Goal: Task Accomplishment & Management: Manage account settings

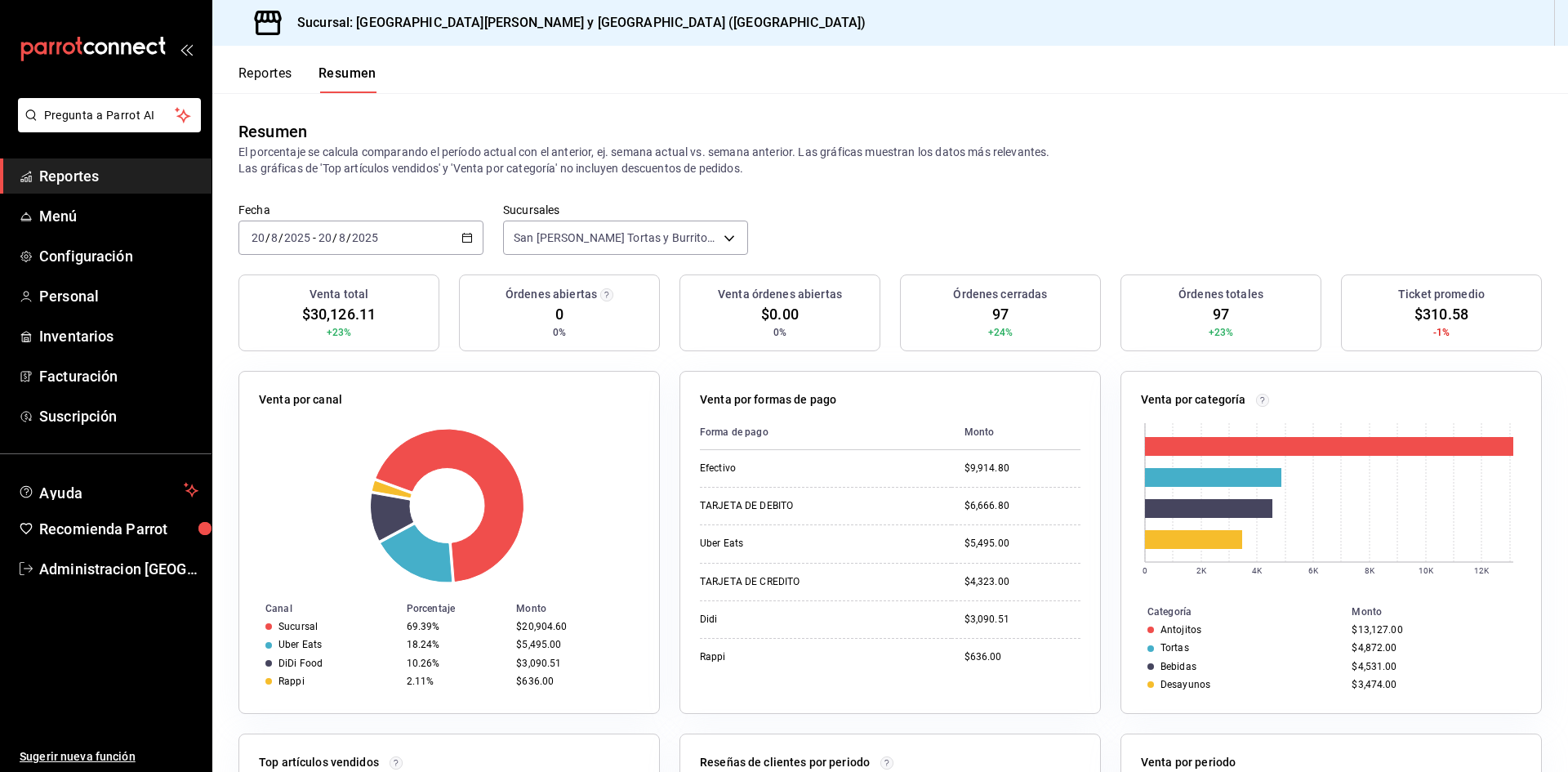
scroll to position [509, 0]
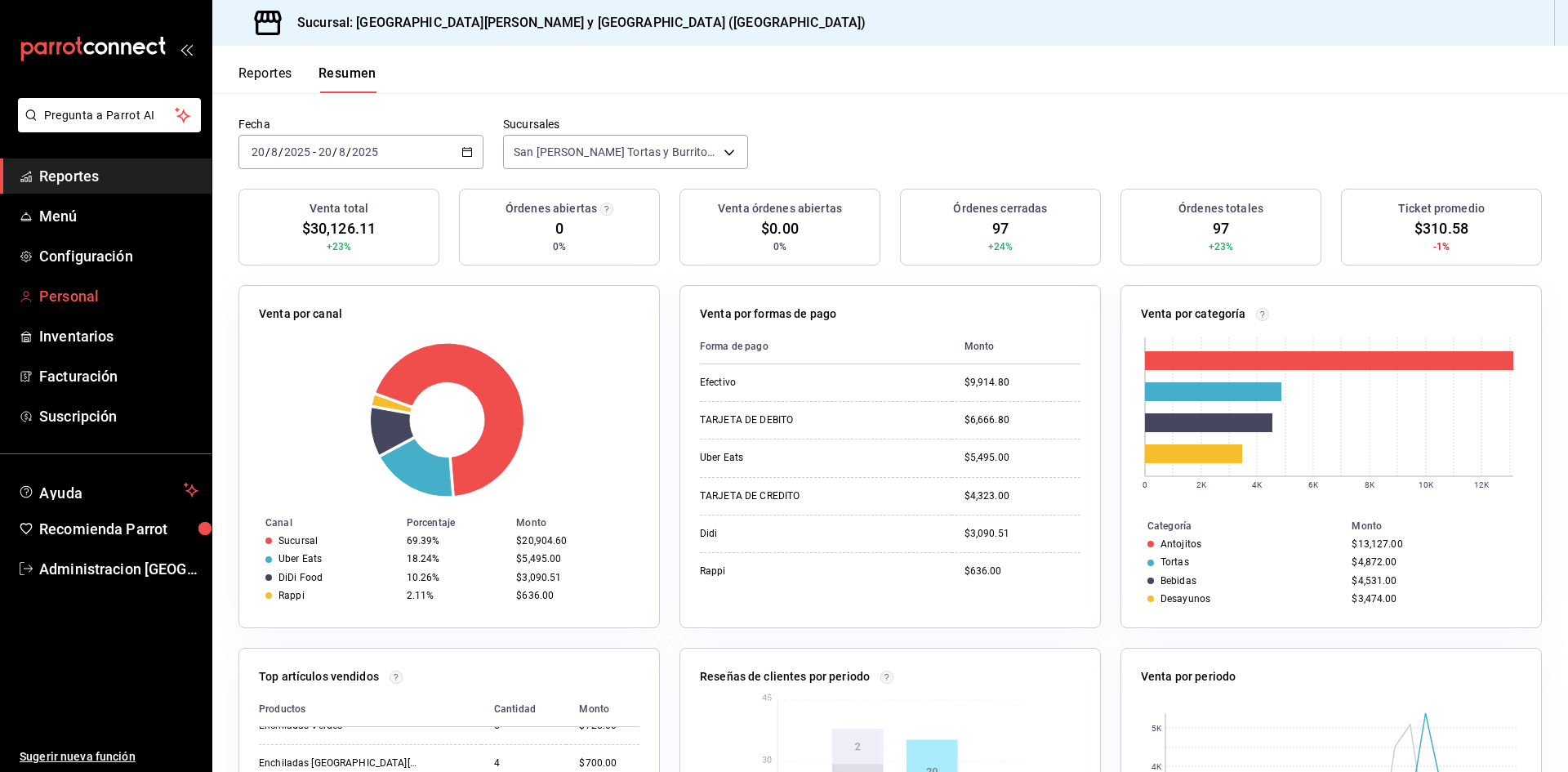
click at [76, 309] on link "Personal" at bounding box center [106, 296] width 212 height 35
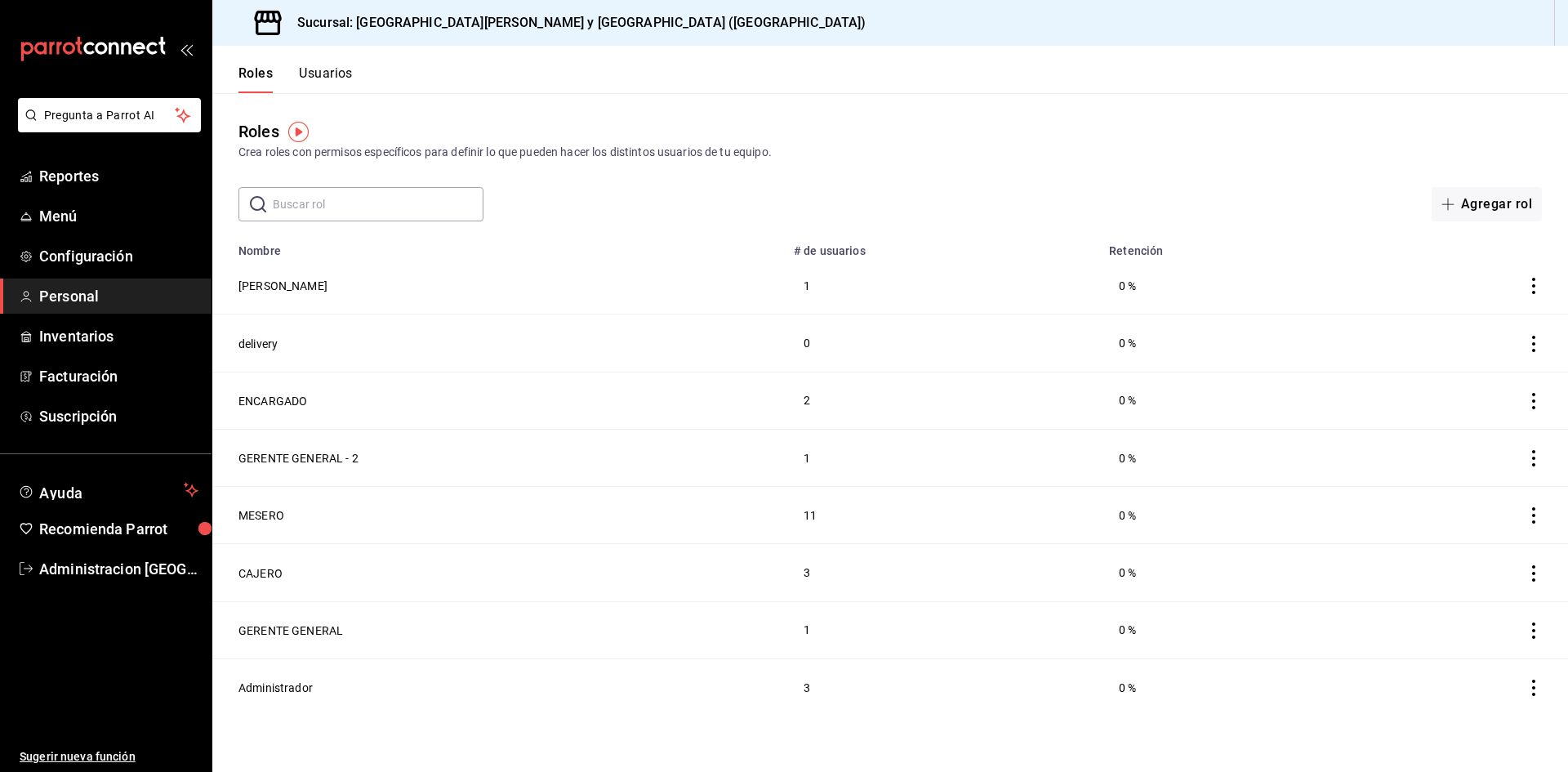
click at [325, 75] on button "Usuarios" at bounding box center [326, 80] width 54 height 28
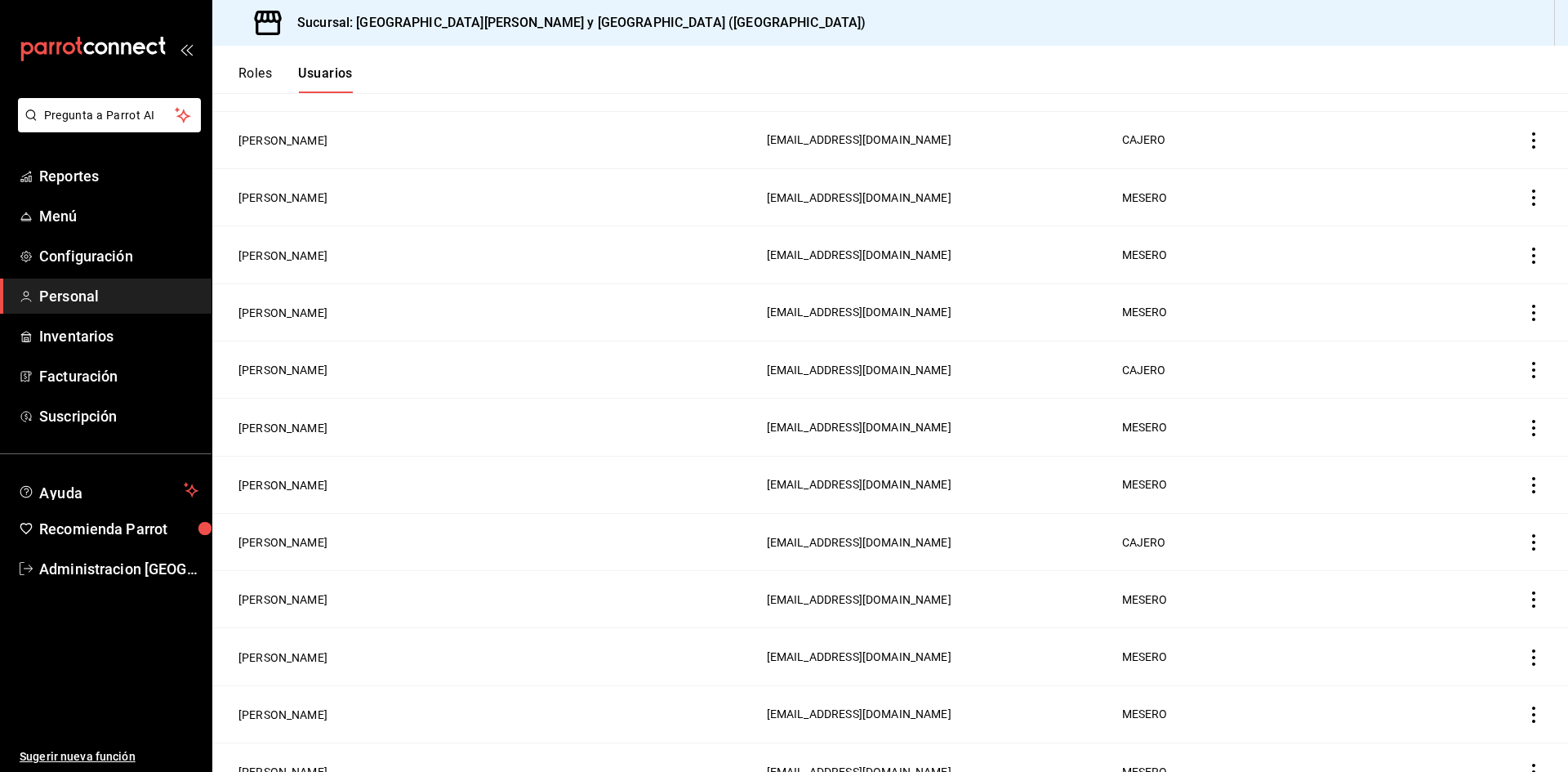
scroll to position [572, 0]
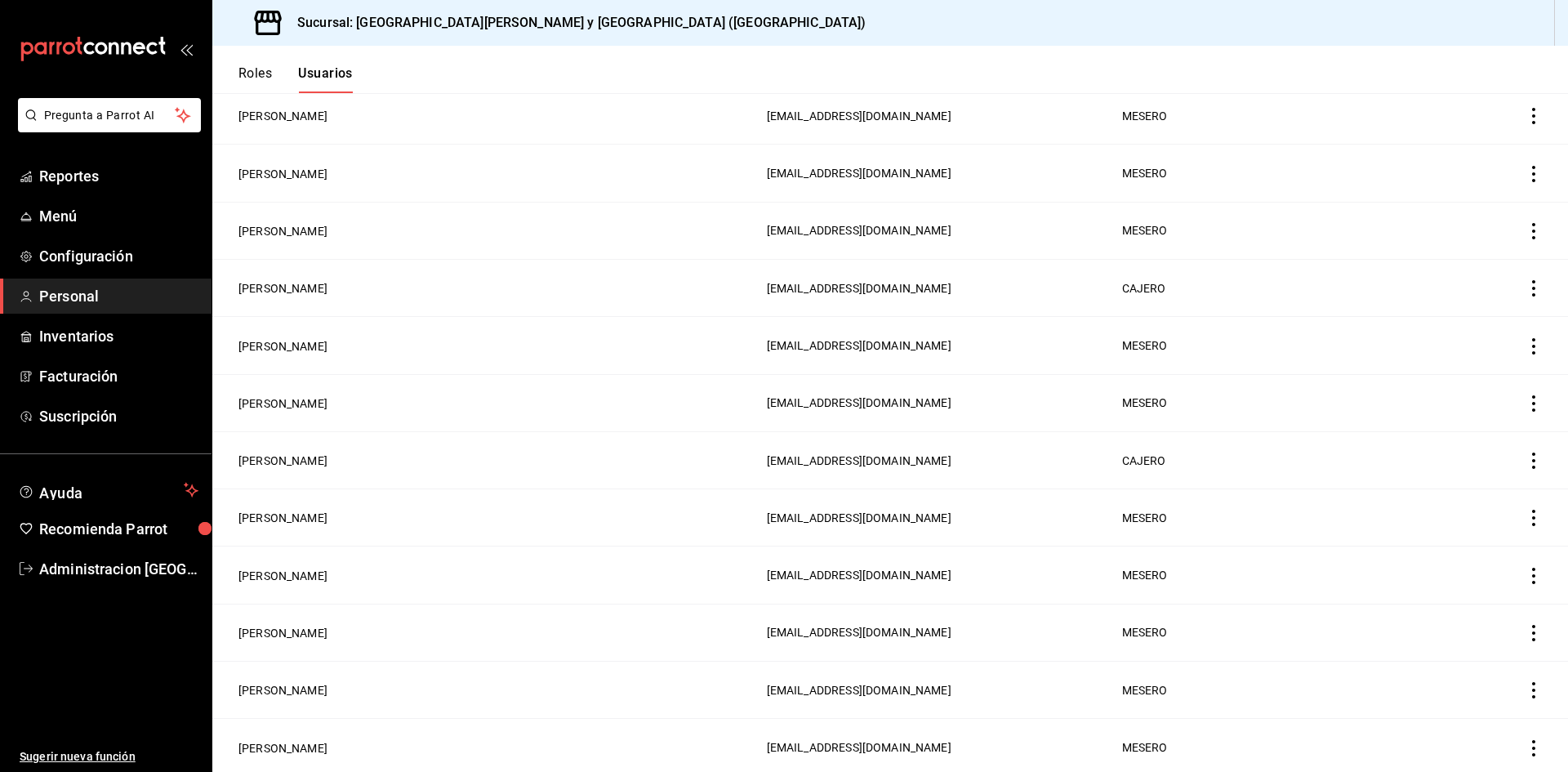
click at [1525, 625] on icon "actions" at bounding box center [1534, 633] width 16 height 16
click at [1516, 687] on div at bounding box center [784, 386] width 1568 height 772
click at [1525, 682] on icon "actions" at bounding box center [1534, 690] width 16 height 16
click at [1258, 688] on div at bounding box center [784, 386] width 1568 height 772
click at [1122, 683] on span "MESERO" at bounding box center [1145, 690] width 46 height 13
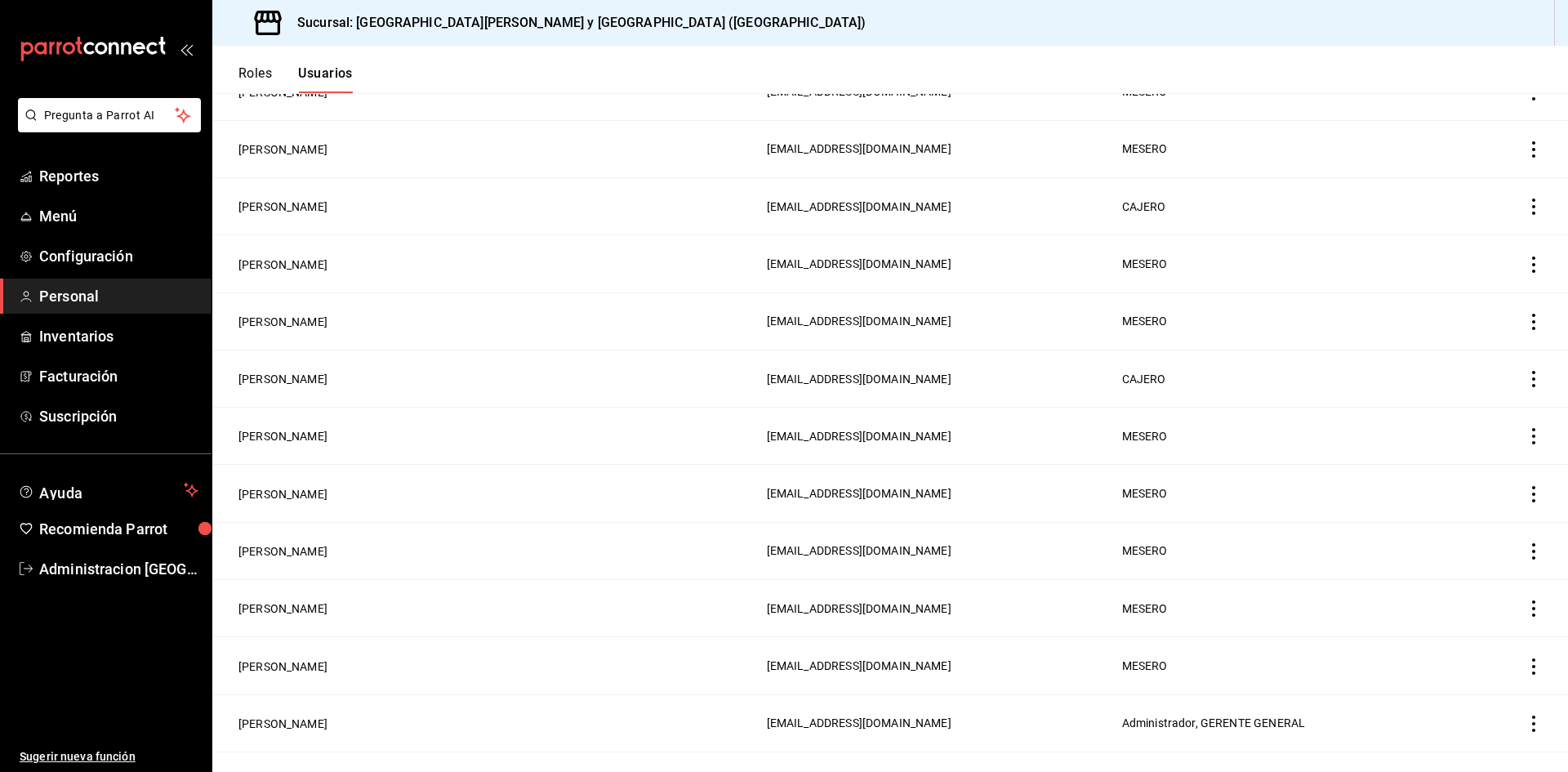
scroll to position [731, 0]
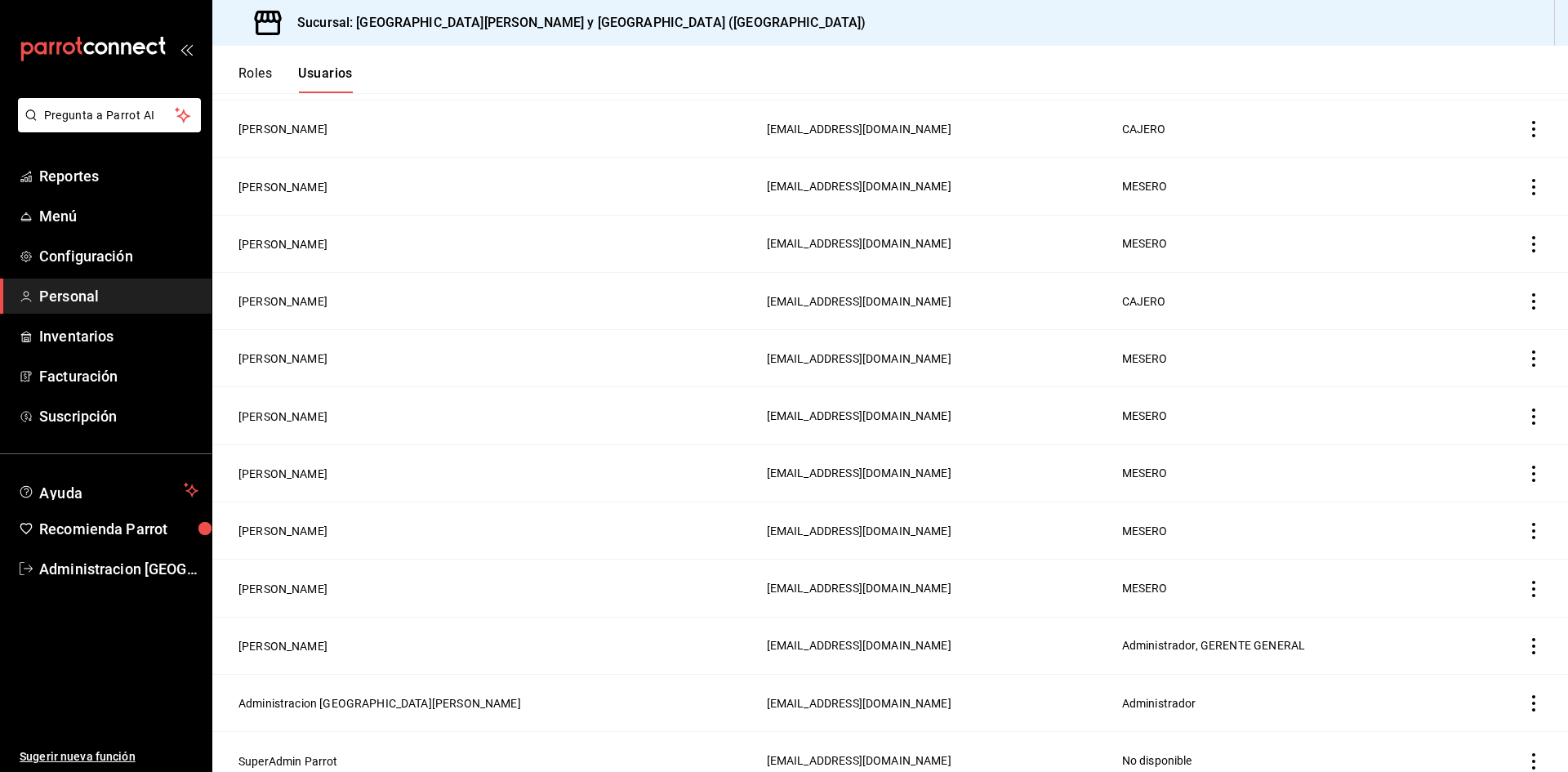
click at [274, 75] on div "Roles Usuarios" at bounding box center [295, 80] width 114 height 28
click at [253, 70] on button "Roles" at bounding box center [255, 80] width 34 height 28
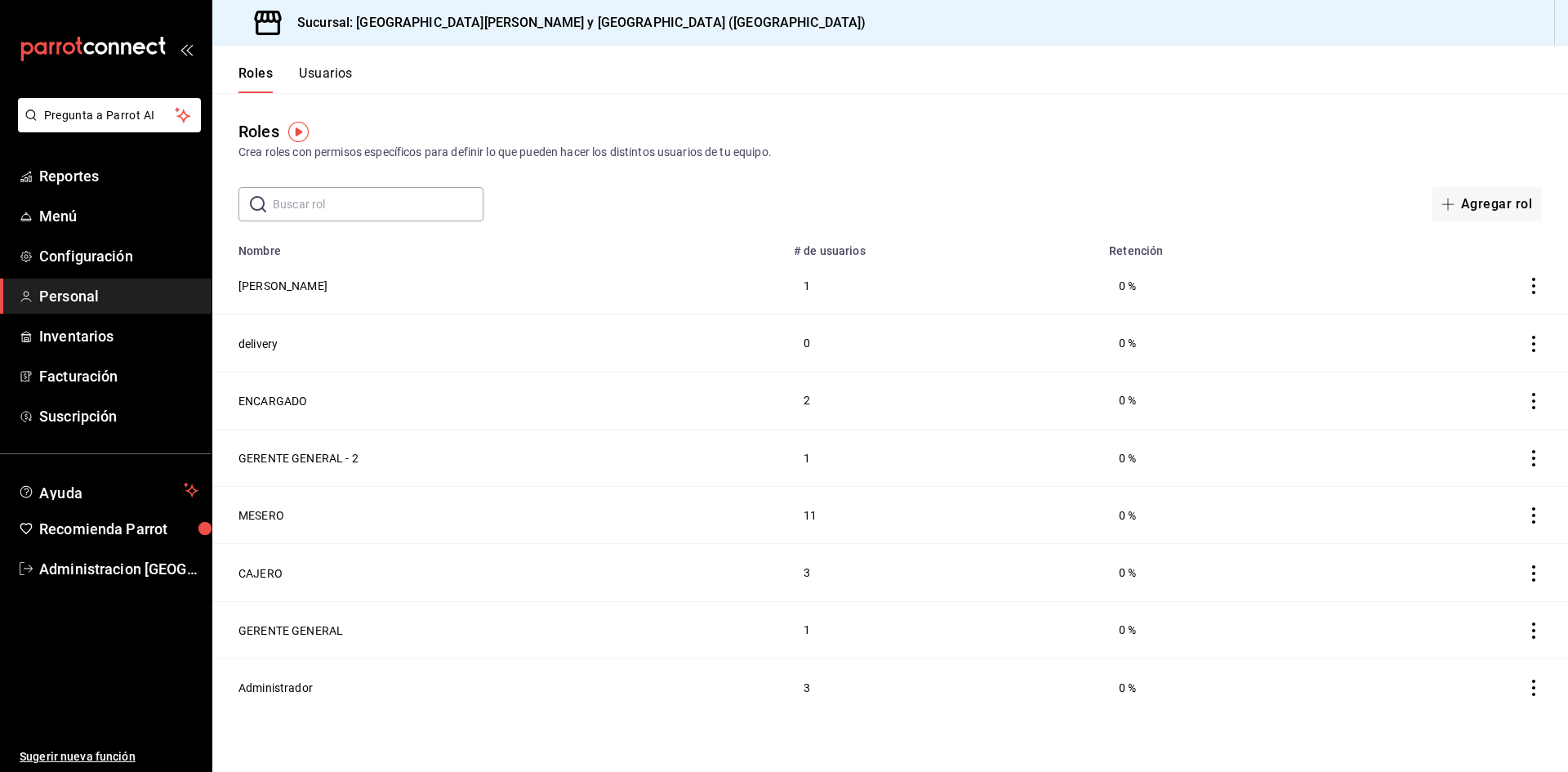
click at [347, 208] on input "text" at bounding box center [378, 204] width 211 height 33
click at [1471, 206] on button "Agregar rol" at bounding box center [1486, 204] width 110 height 34
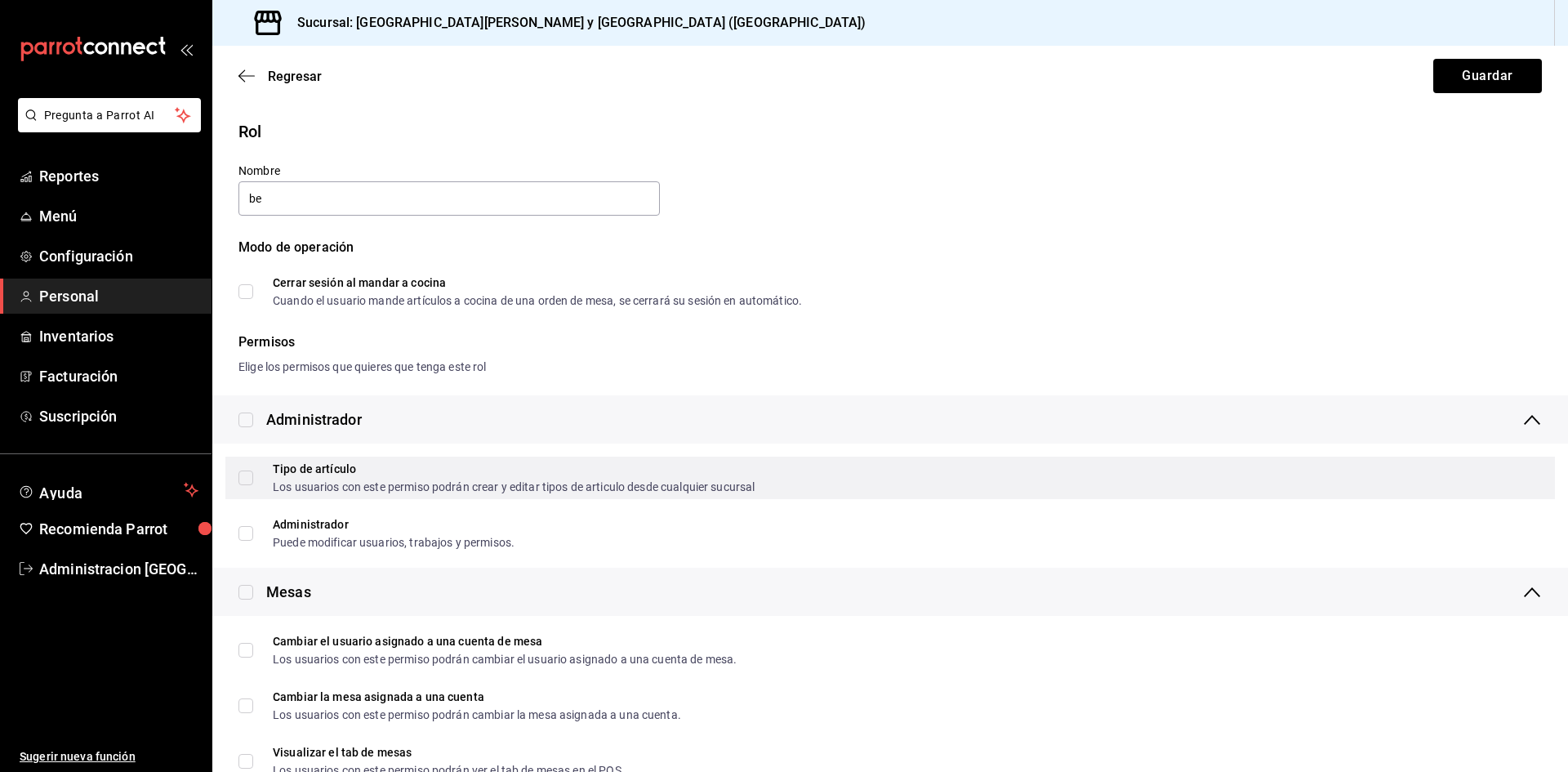
type input "b"
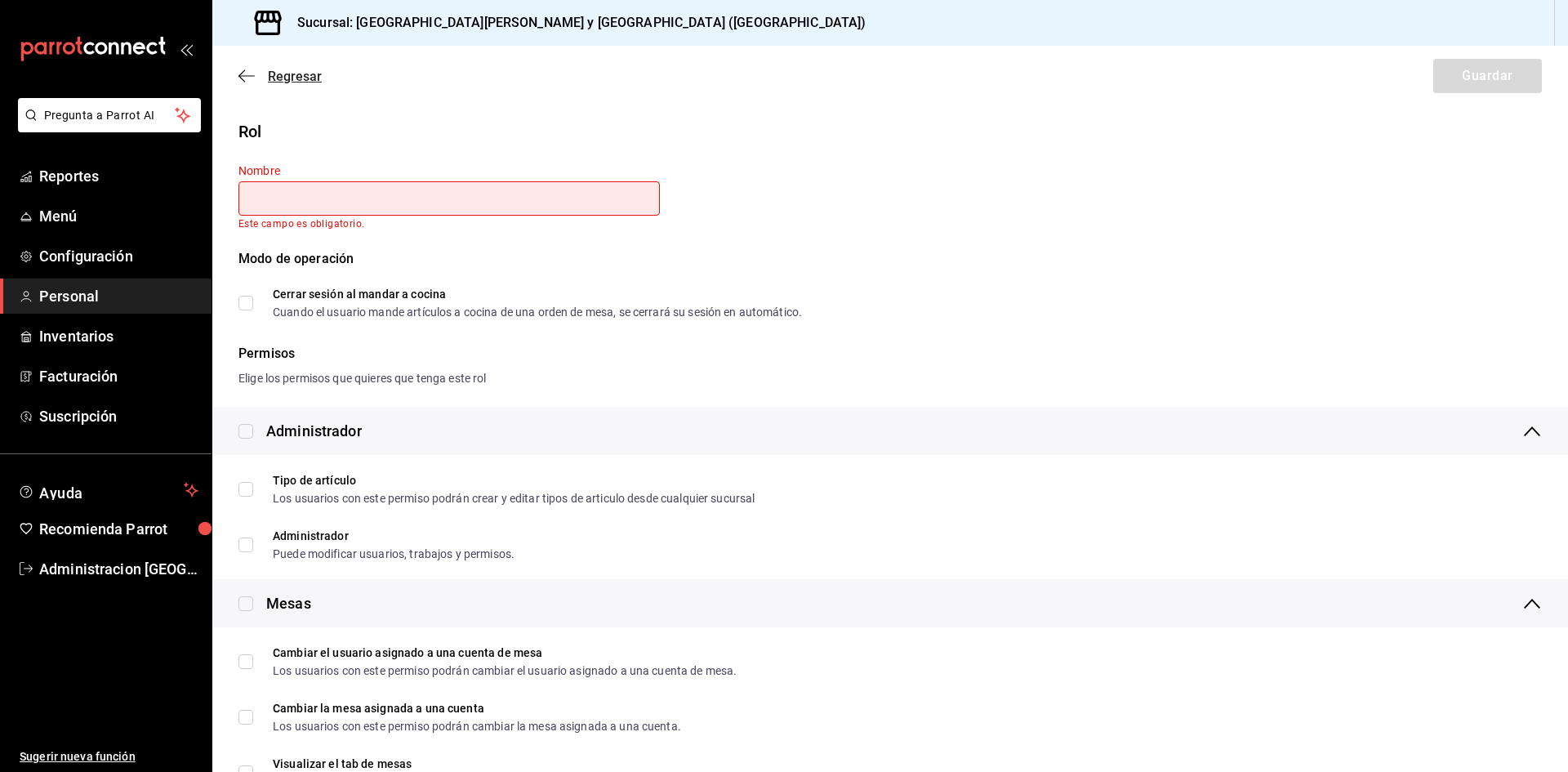
click at [239, 83] on icon "button" at bounding box center [247, 76] width 16 height 15
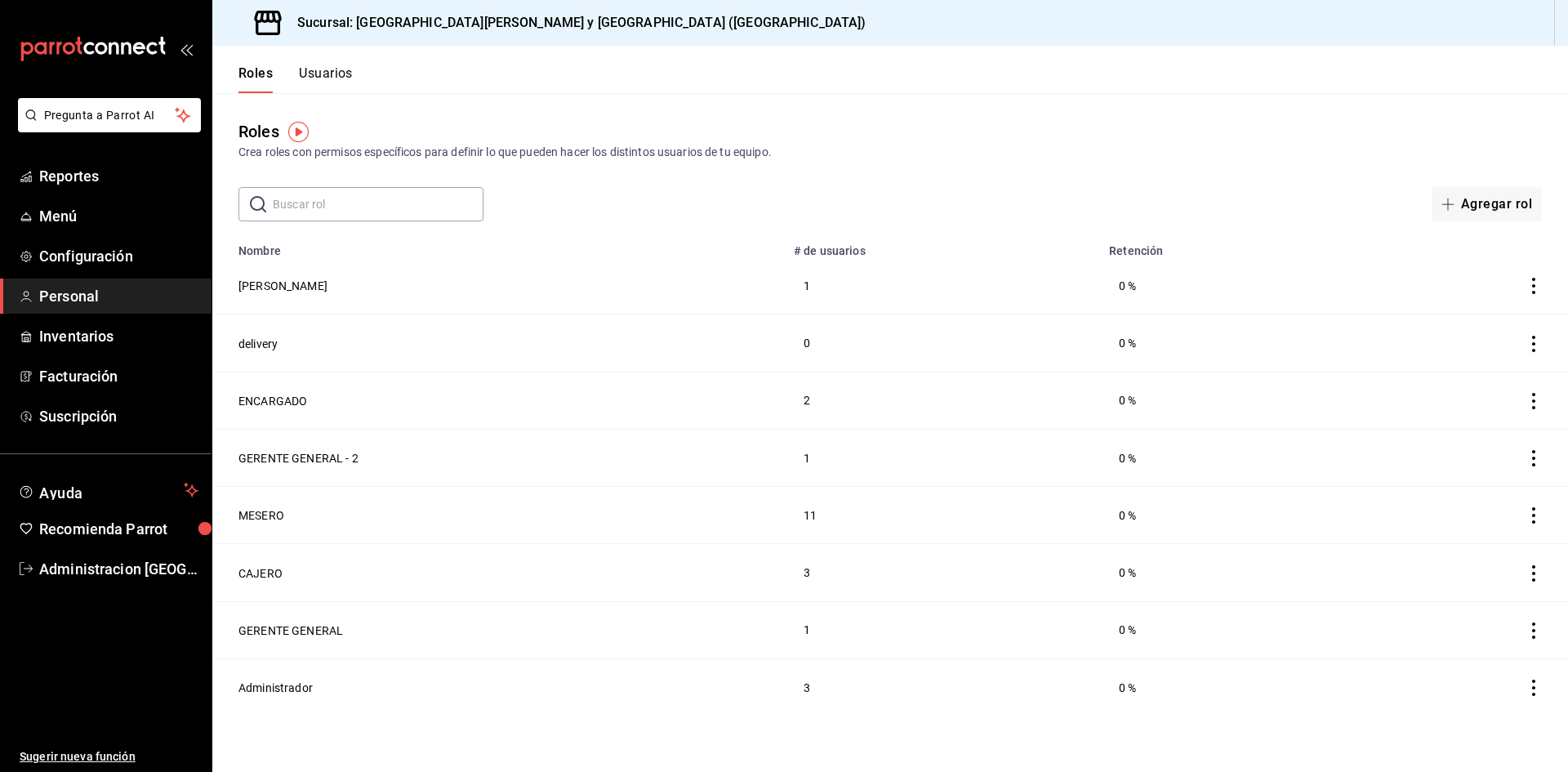
click at [309, 74] on button "Usuarios" at bounding box center [326, 80] width 54 height 28
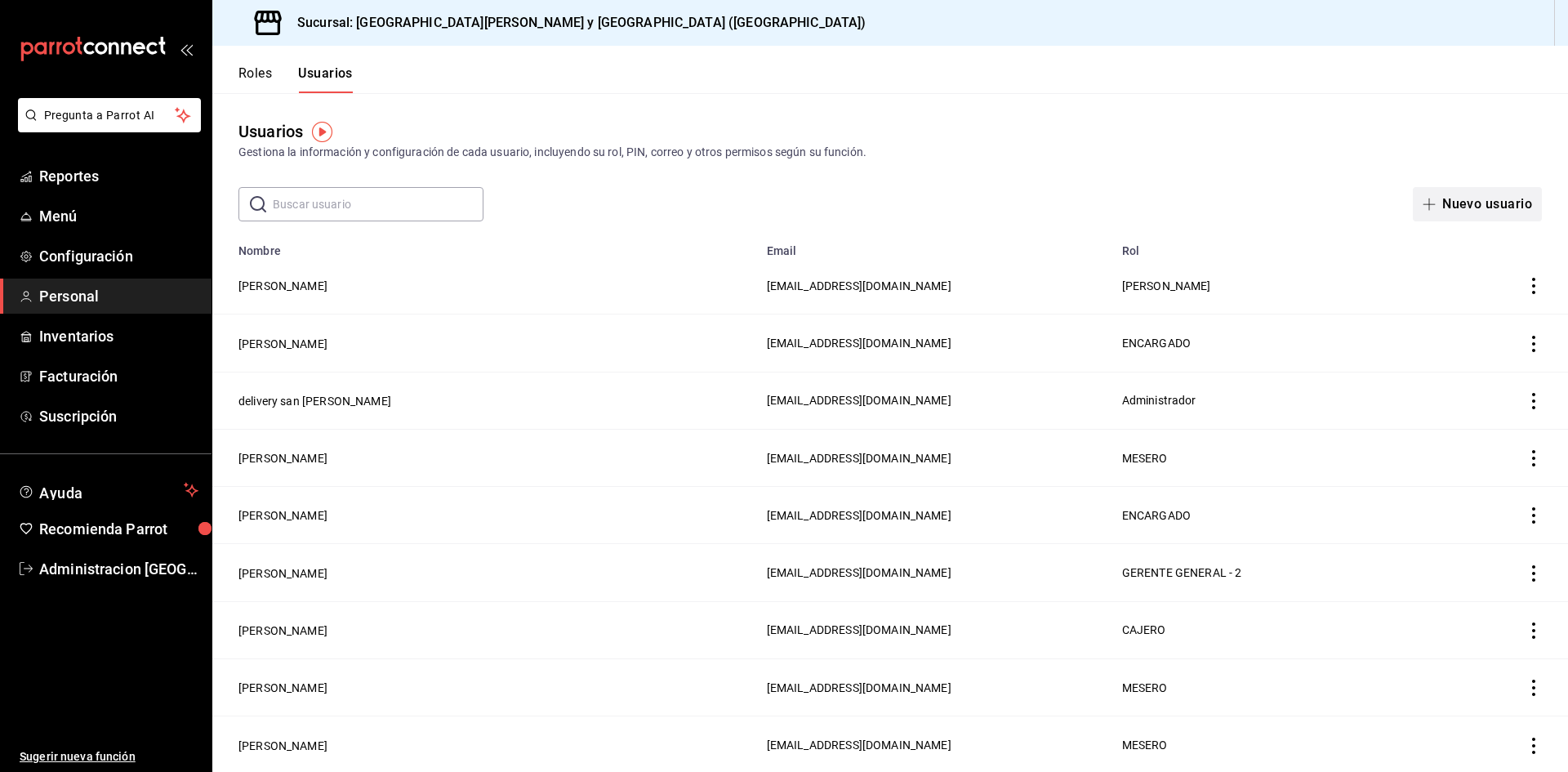
click at [1480, 208] on button "Nuevo usuario" at bounding box center [1476, 204] width 129 height 34
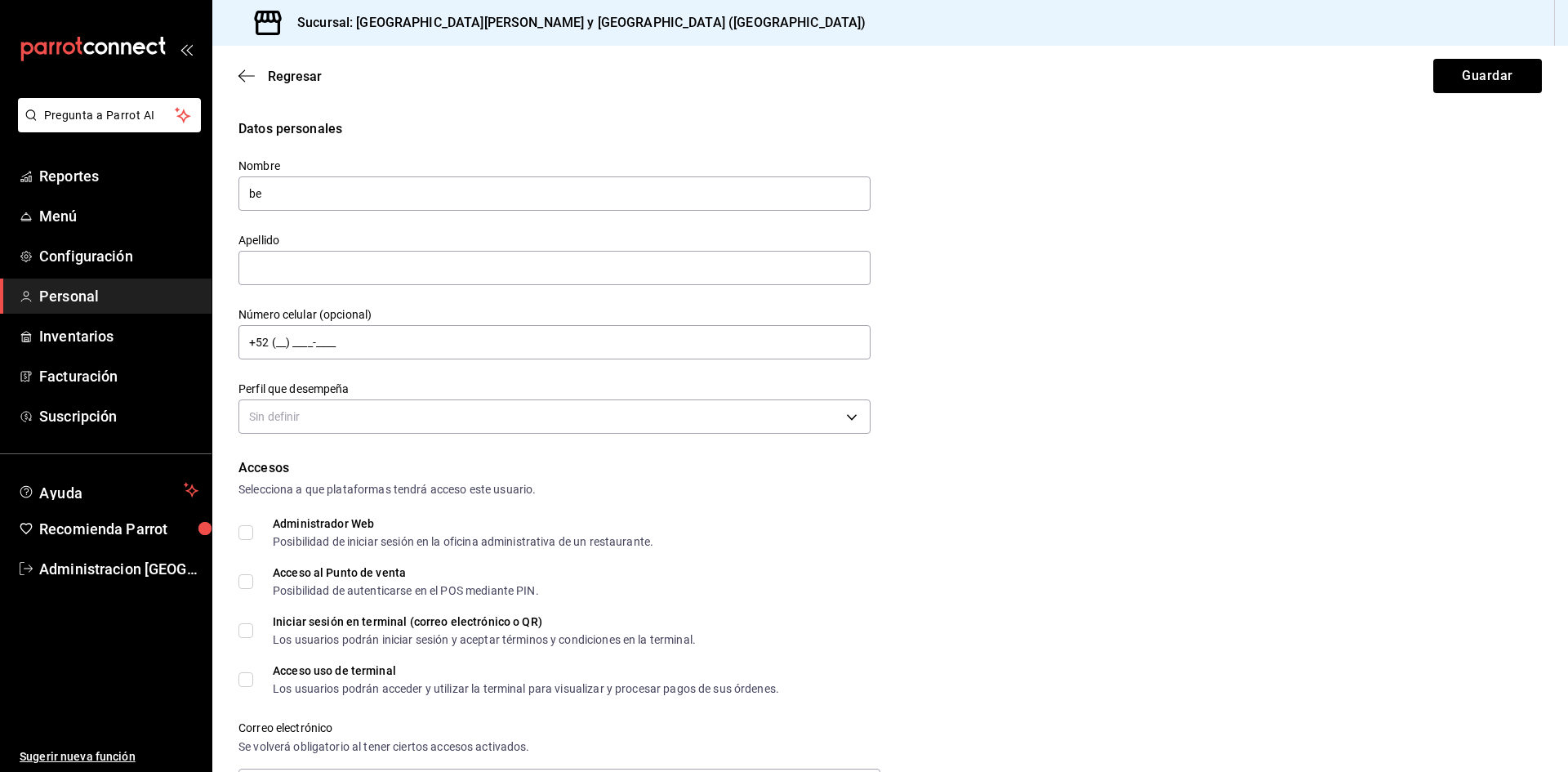
type input "b"
type input "[PERSON_NAME]"
click at [293, 72] on span "Regresar" at bounding box center [295, 76] width 54 height 16
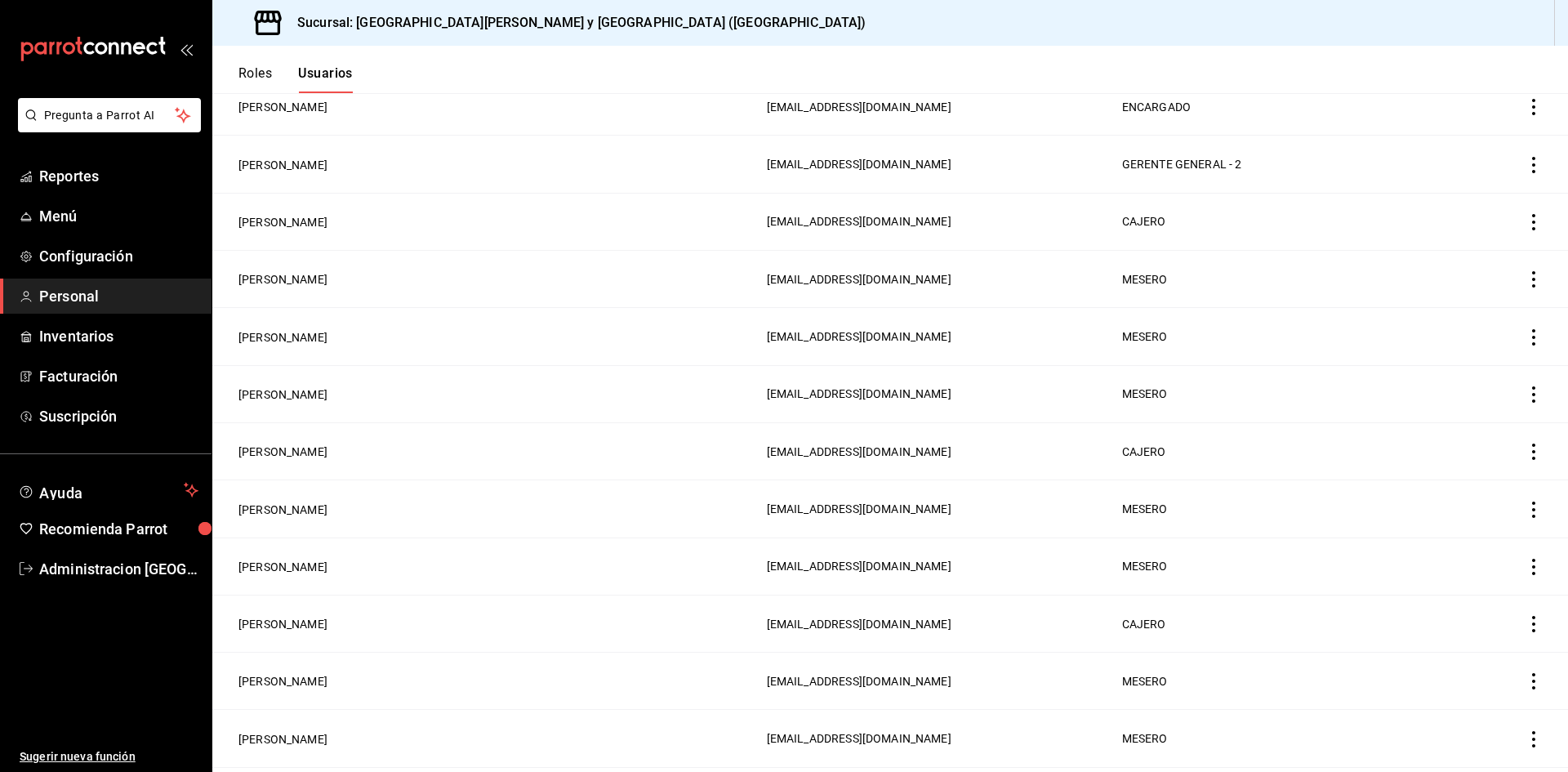
scroll to position [731, 0]
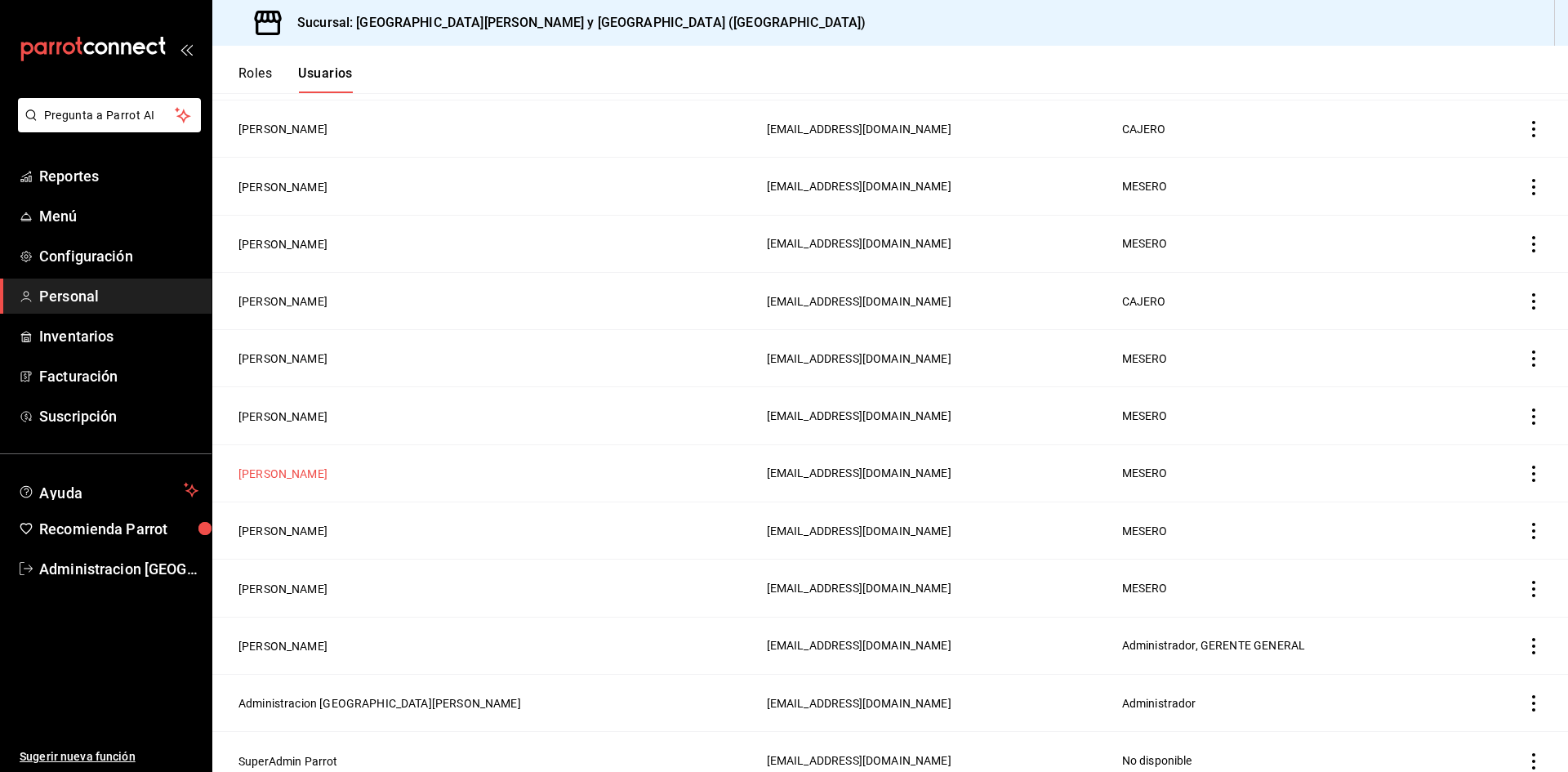
click at [277, 465] on button "[PERSON_NAME]" at bounding box center [283, 473] width 89 height 16
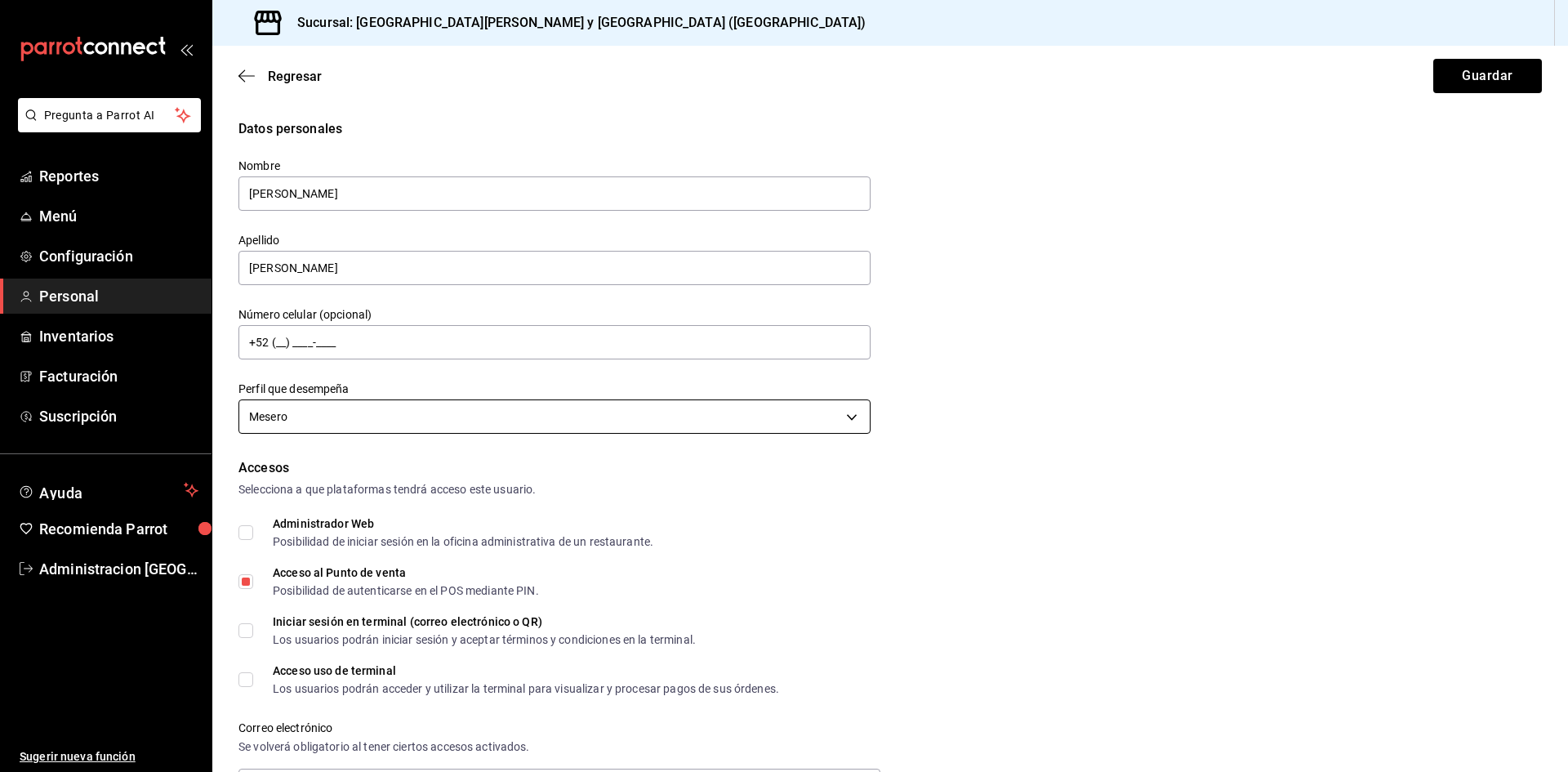
click at [399, 418] on body "Pregunta a Parrot AI Reportes Menú Configuración Personal Inventarios Facturaci…" at bounding box center [784, 386] width 1568 height 772
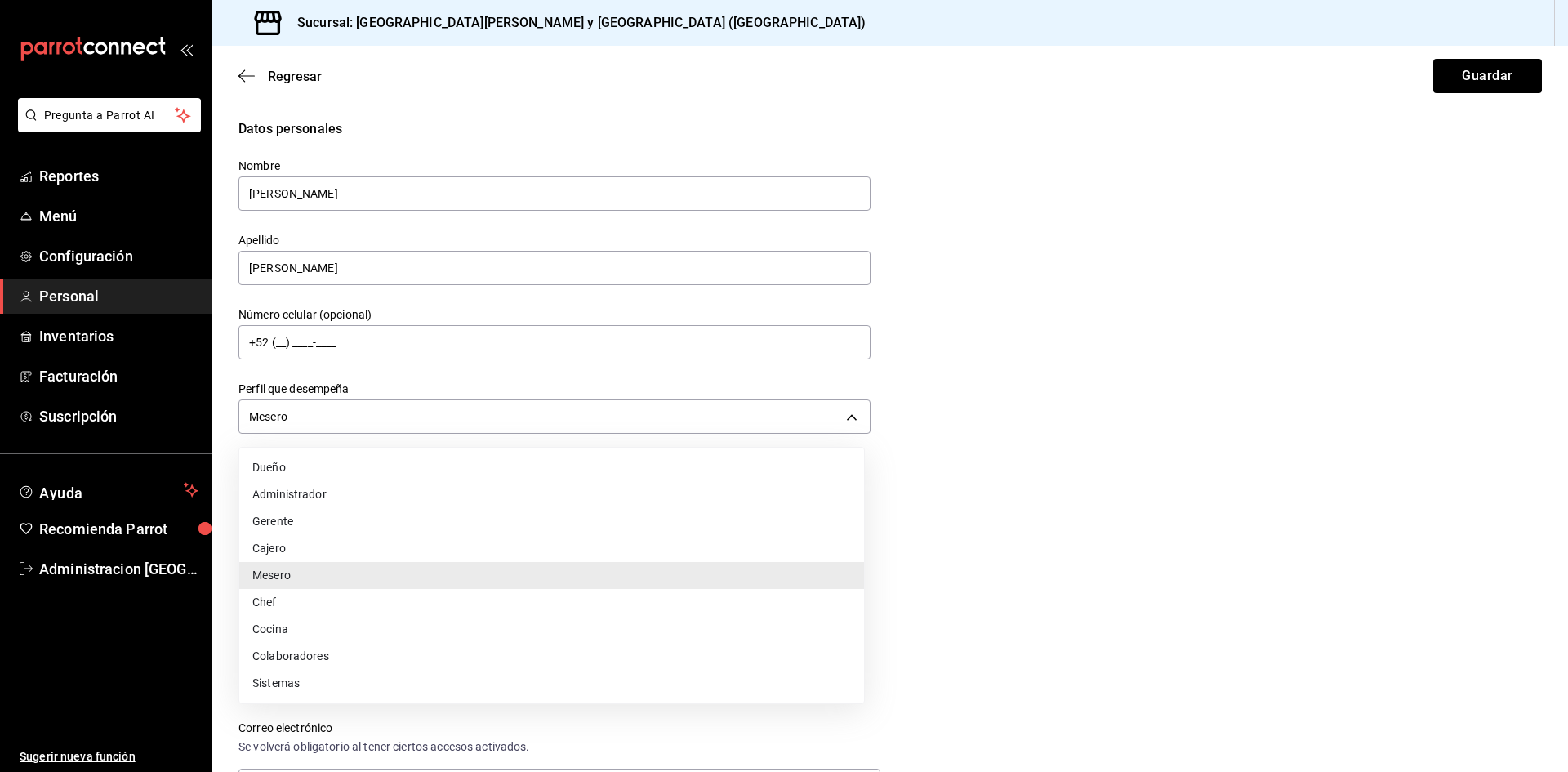
click at [322, 525] on li "Gerente" at bounding box center [552, 521] width 625 height 27
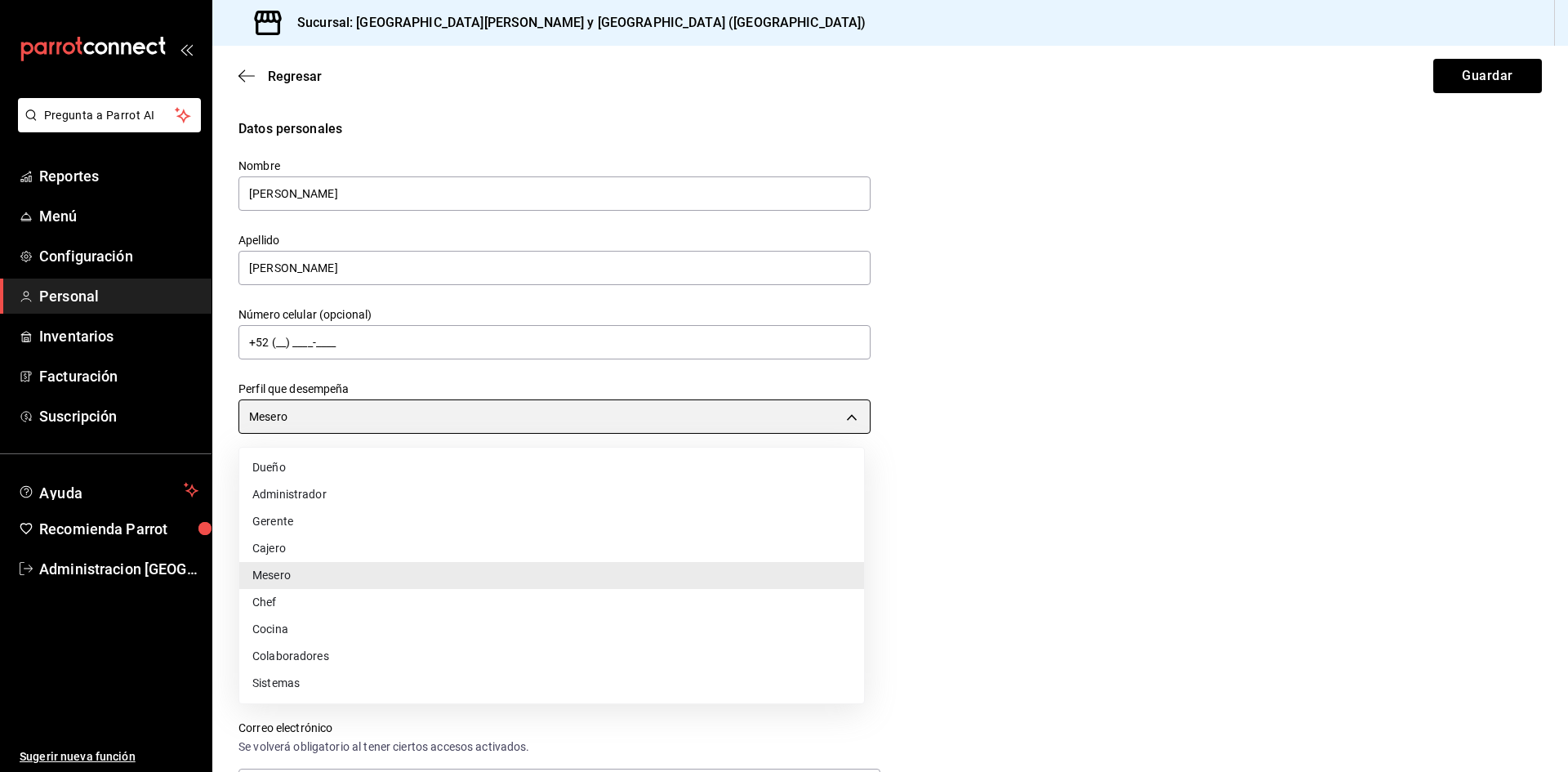
type input "MANAGER"
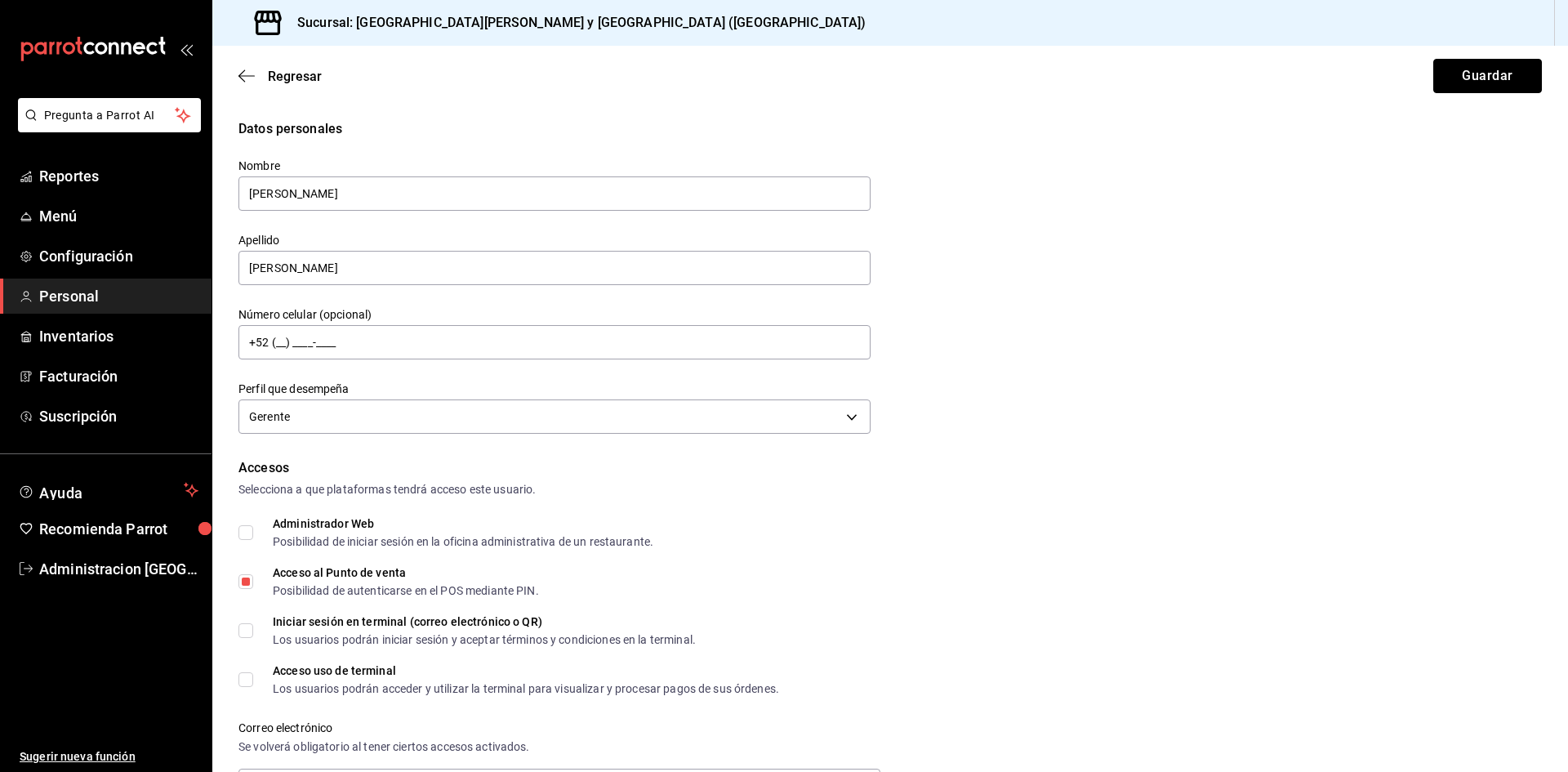
click at [1490, 70] on button "Guardar" at bounding box center [1487, 76] width 108 height 34
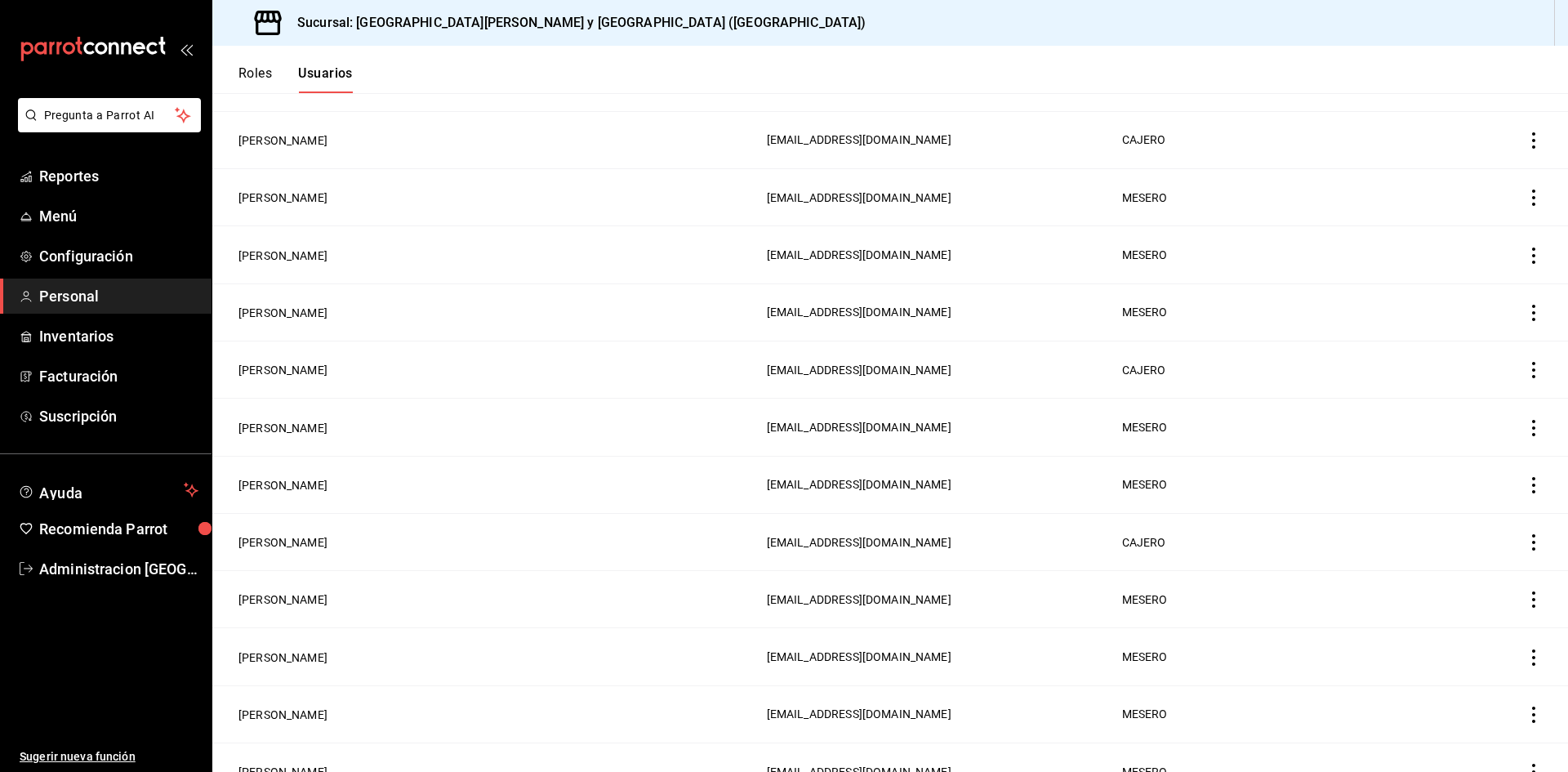
scroll to position [653, 0]
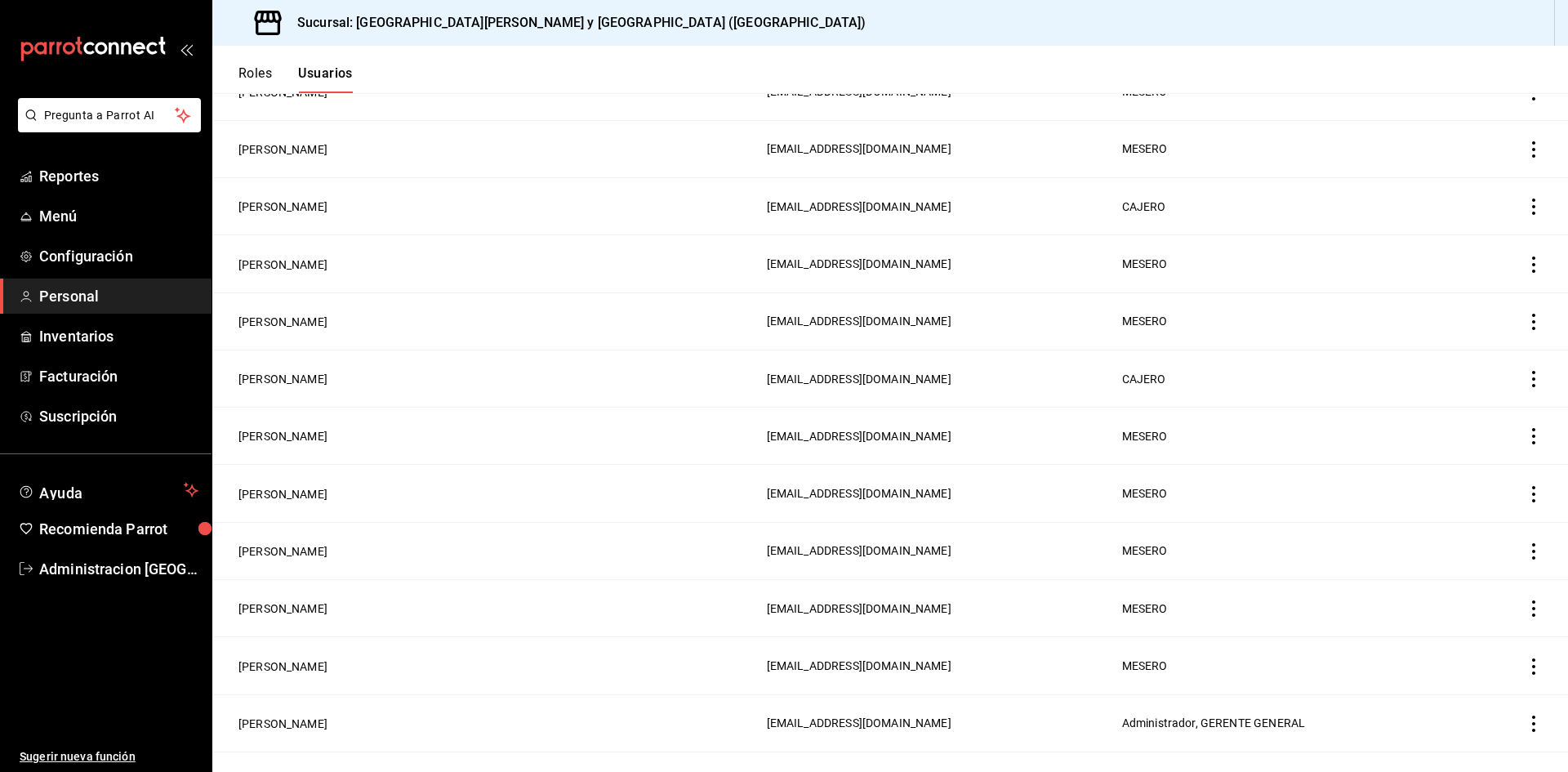
click at [273, 621] on td "[PERSON_NAME]" at bounding box center [485, 609] width 545 height 57
click at [317, 637] on td "[PERSON_NAME]" at bounding box center [485, 666] width 545 height 57
click at [274, 543] on button "[PERSON_NAME]" at bounding box center [283, 551] width 89 height 16
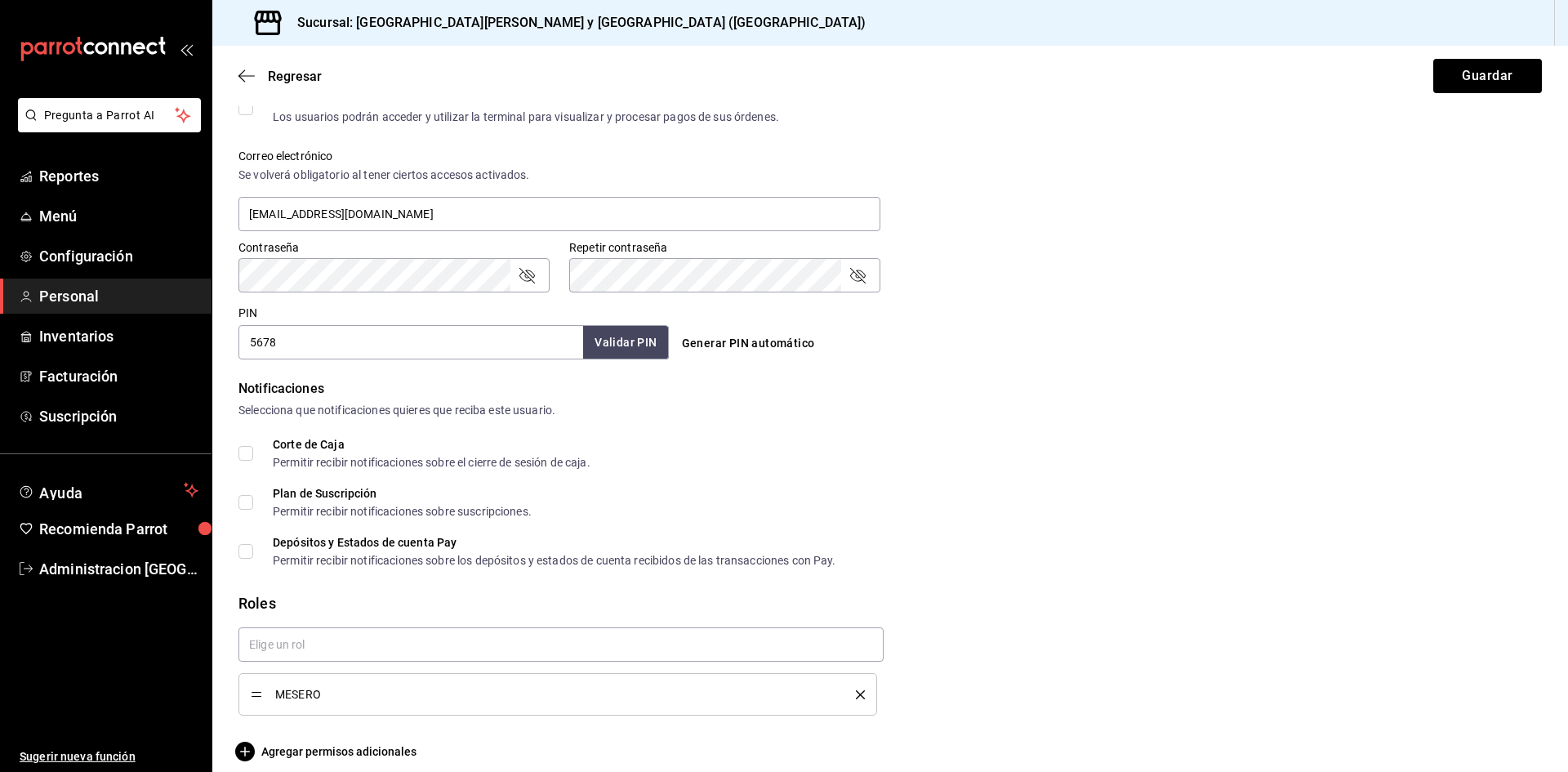
scroll to position [587, 0]
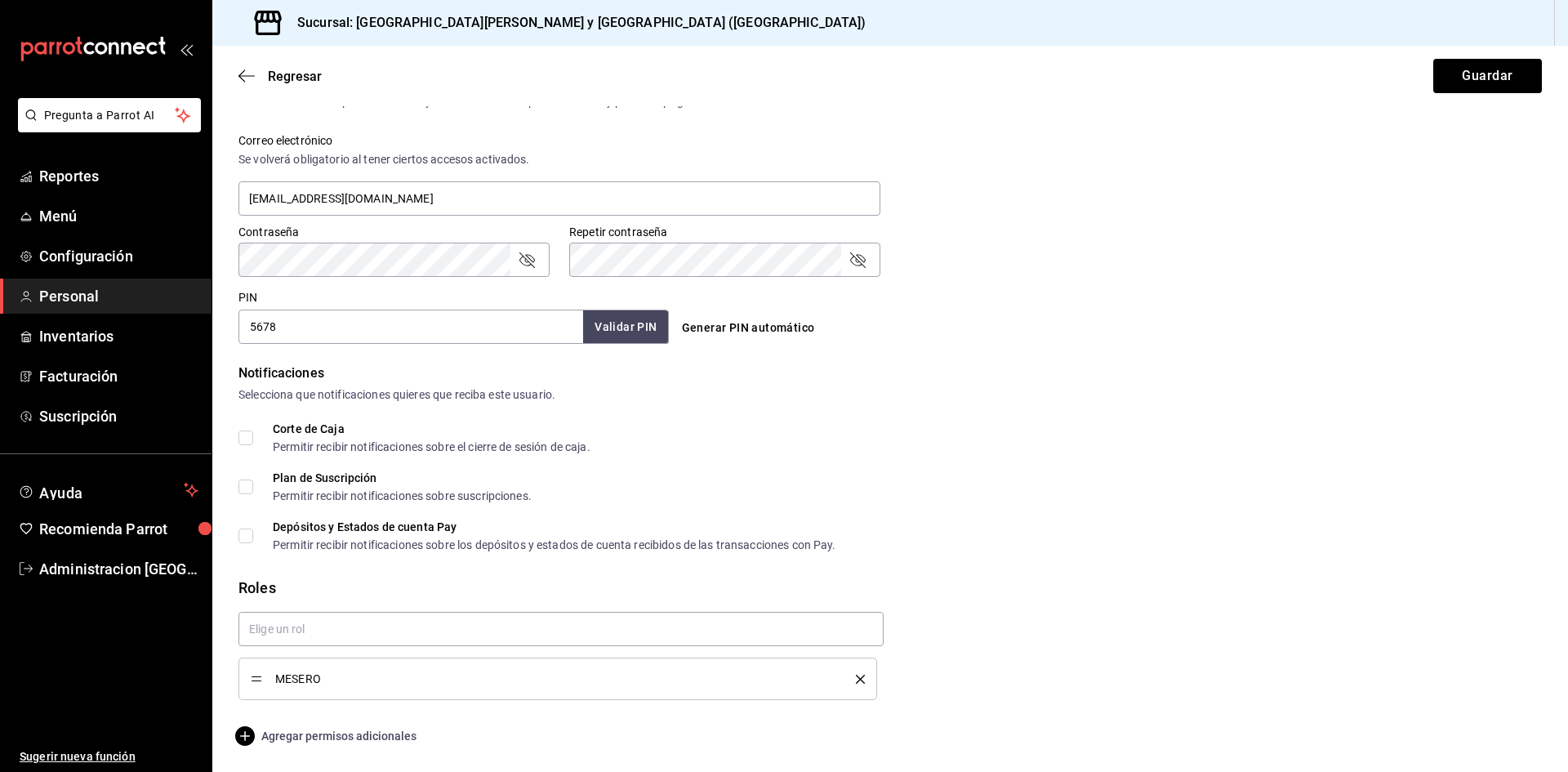
click at [331, 729] on span "Agregar permisos adicionales" at bounding box center [327, 736] width 178 height 20
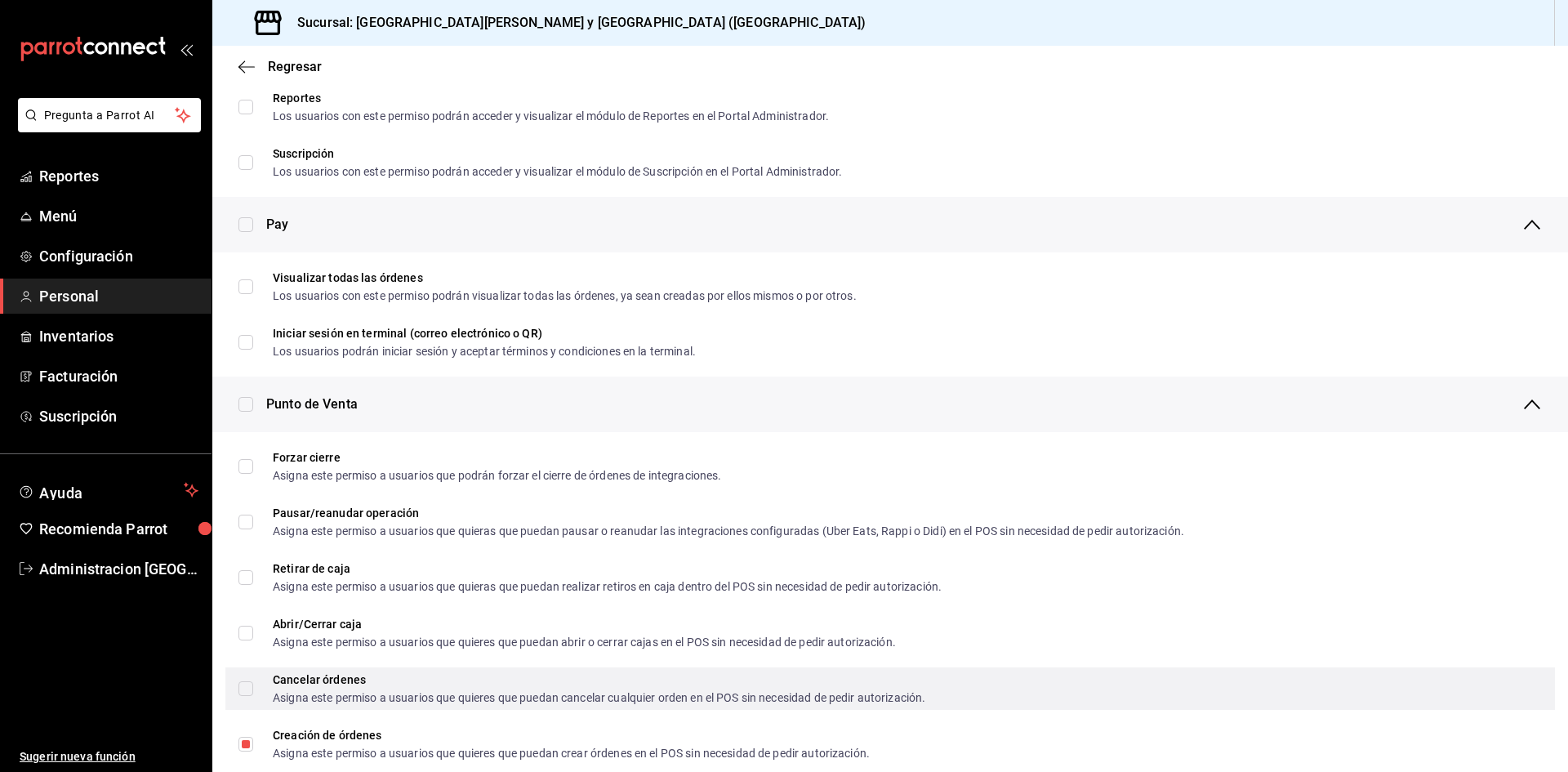
scroll to position [1225, 0]
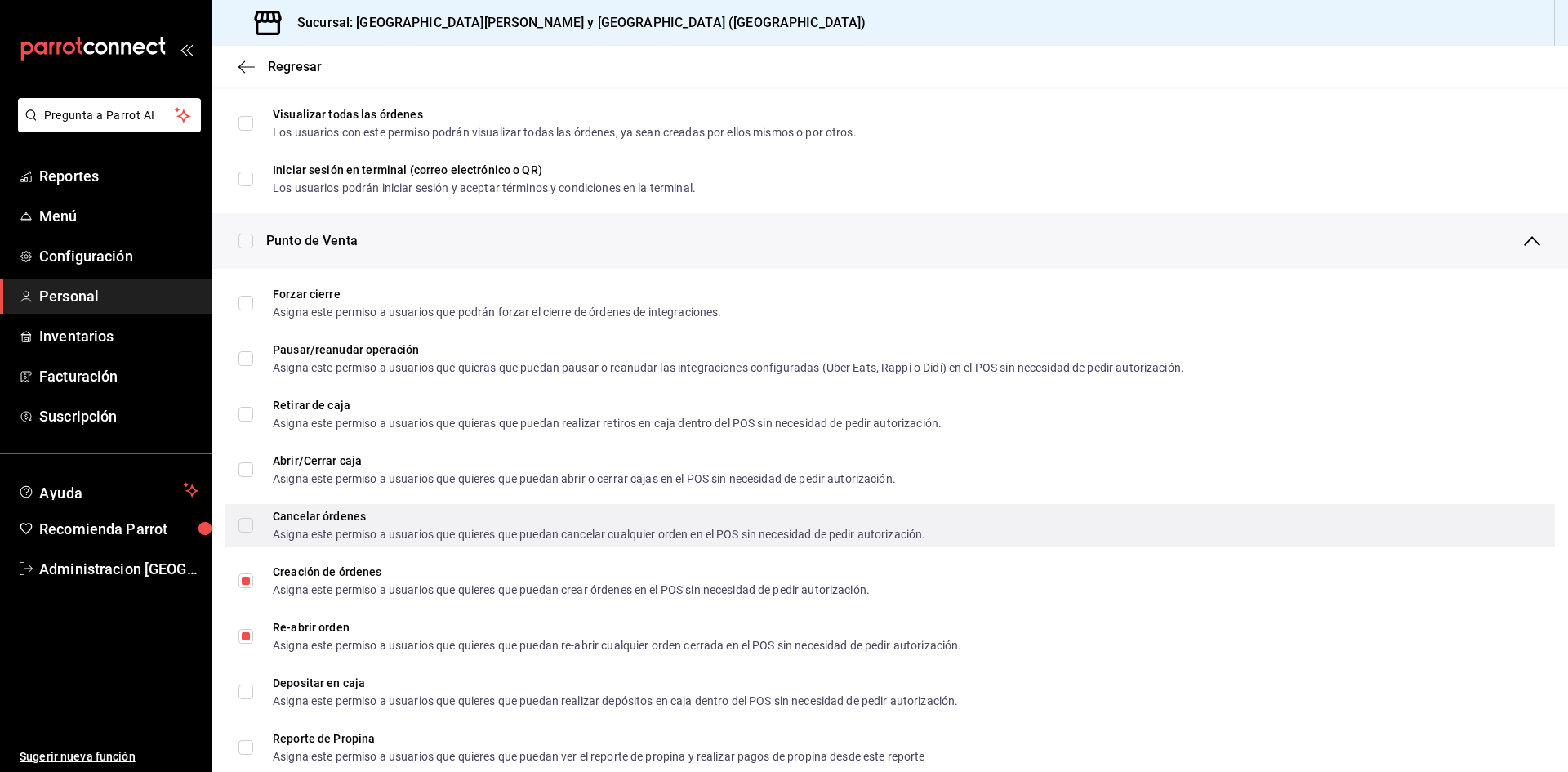
click at [291, 529] on div "Asigna este permiso a usuarios que quieres que puedan cancelar cualquier orden …" at bounding box center [599, 534] width 652 height 11
click at [342, 528] on div "Asigna este permiso a usuarios que quieres que puedan cancelar cualquier orden …" at bounding box center [599, 534] width 652 height 11
click at [253, 528] on input "Cancelar órdenes Asigna este permiso a usuarios que quieres que puedan cancelar…" at bounding box center [246, 525] width 15 height 15
click at [243, 523] on input "Cancelar órdenes Asigna este permiso a usuarios que quieres que puedan cancelar…" at bounding box center [246, 525] width 15 height 15
checkbox input "false"
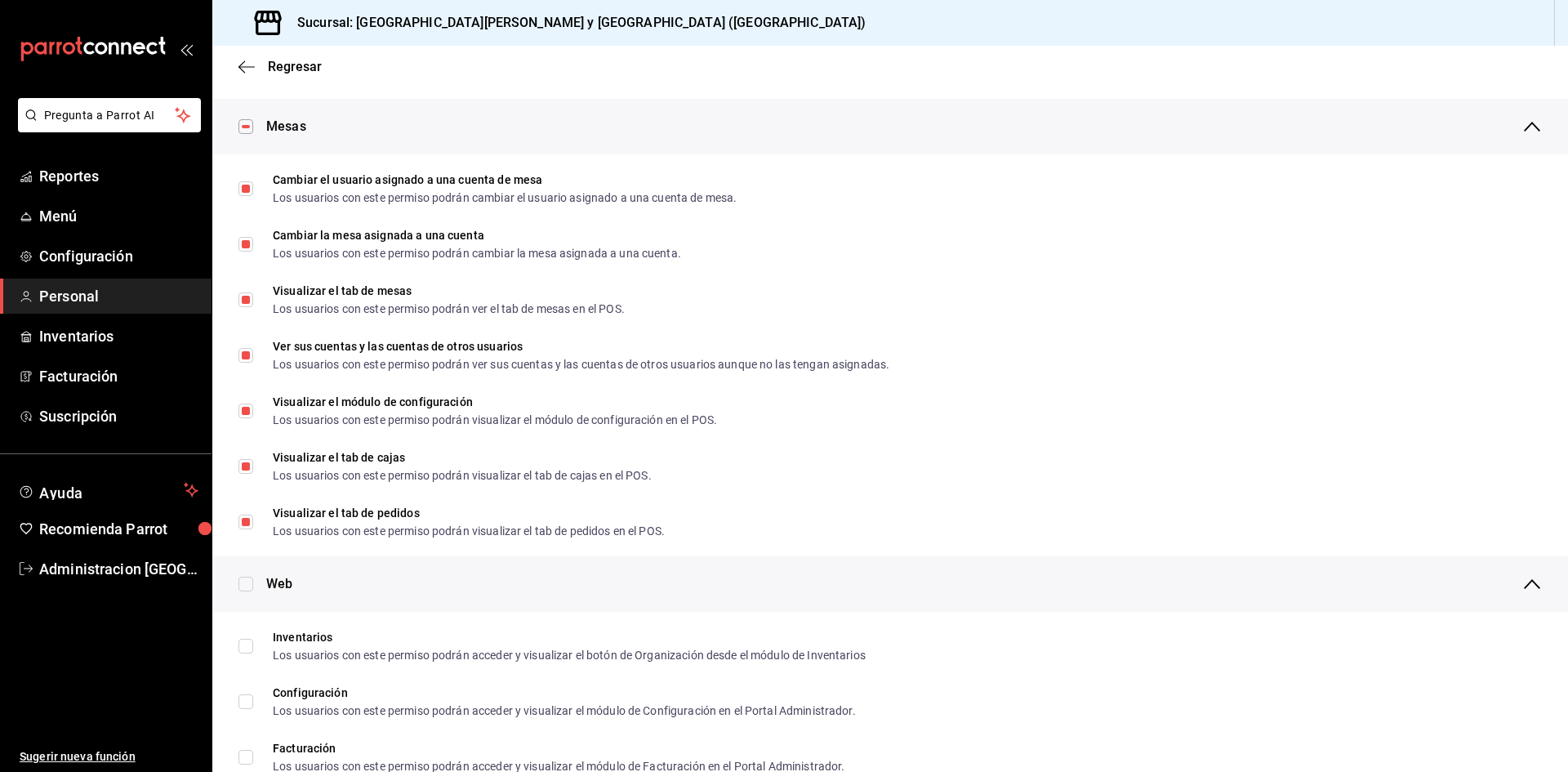
scroll to position [0, 0]
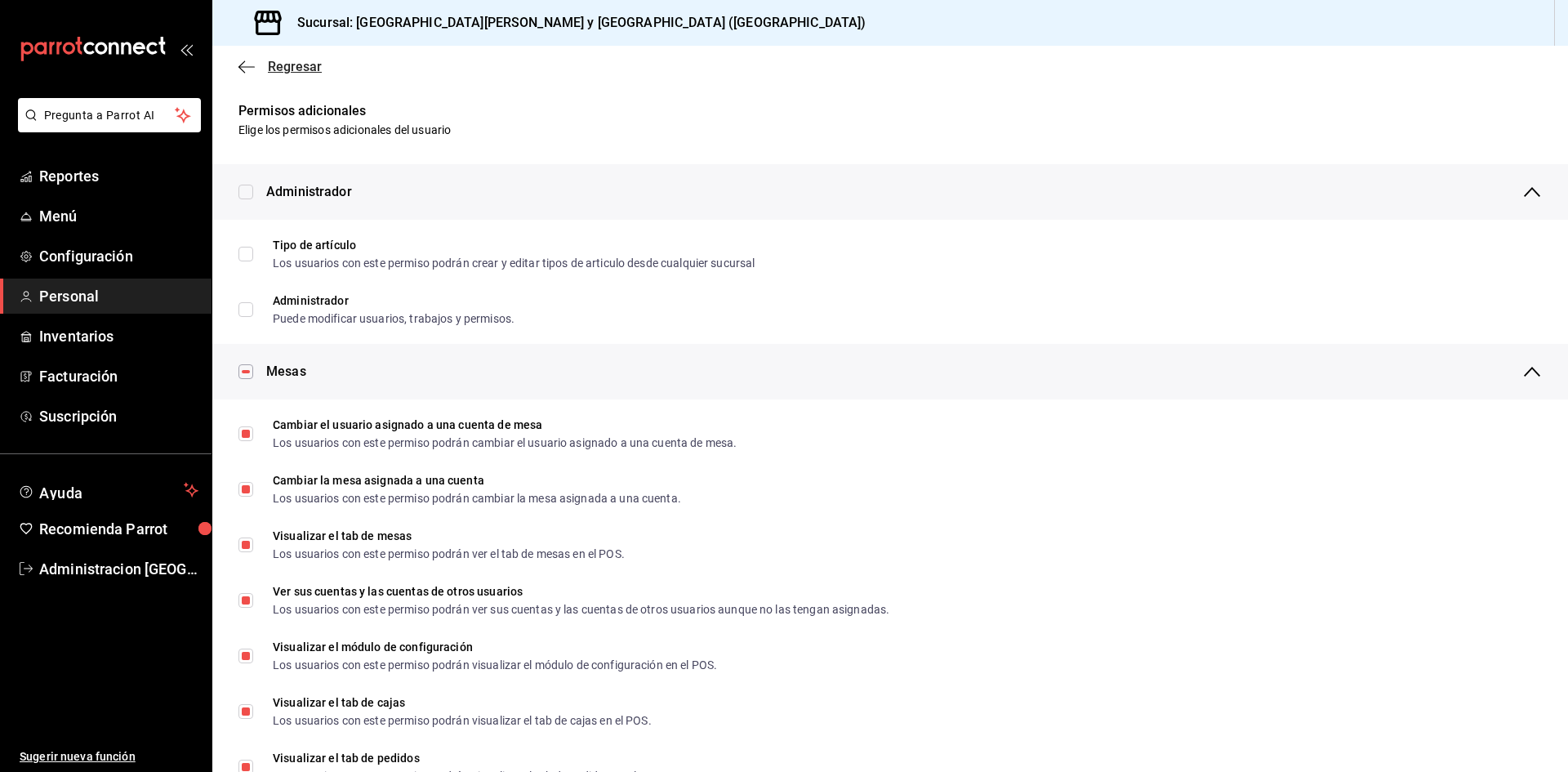
click at [245, 69] on icon "button" at bounding box center [247, 67] width 16 height 15
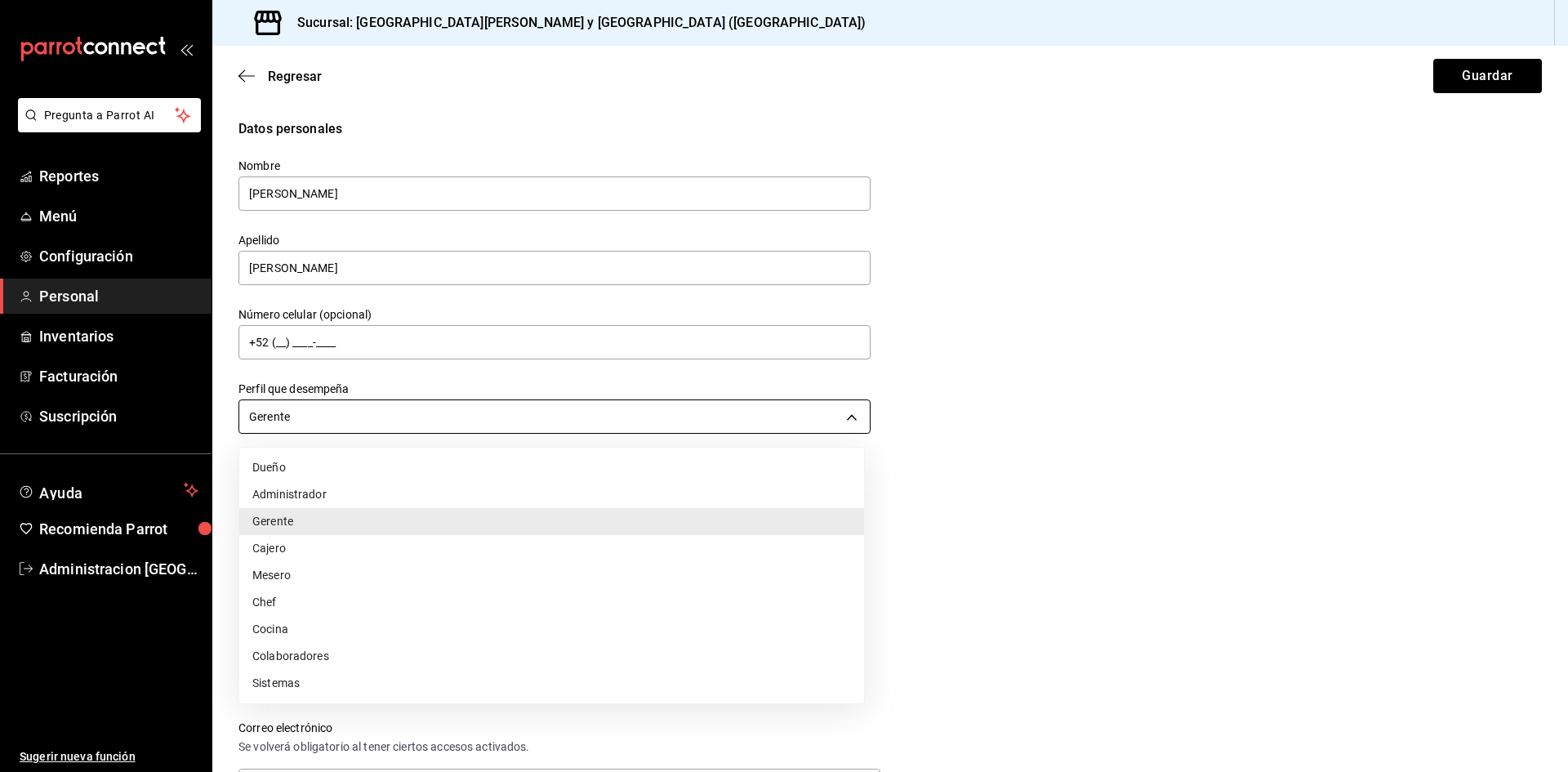
click at [382, 421] on body "Pregunta a Parrot AI Reportes Menú Configuración Personal Inventarios Facturaci…" at bounding box center [784, 386] width 1568 height 772
click at [314, 519] on li "Gerente" at bounding box center [552, 521] width 625 height 27
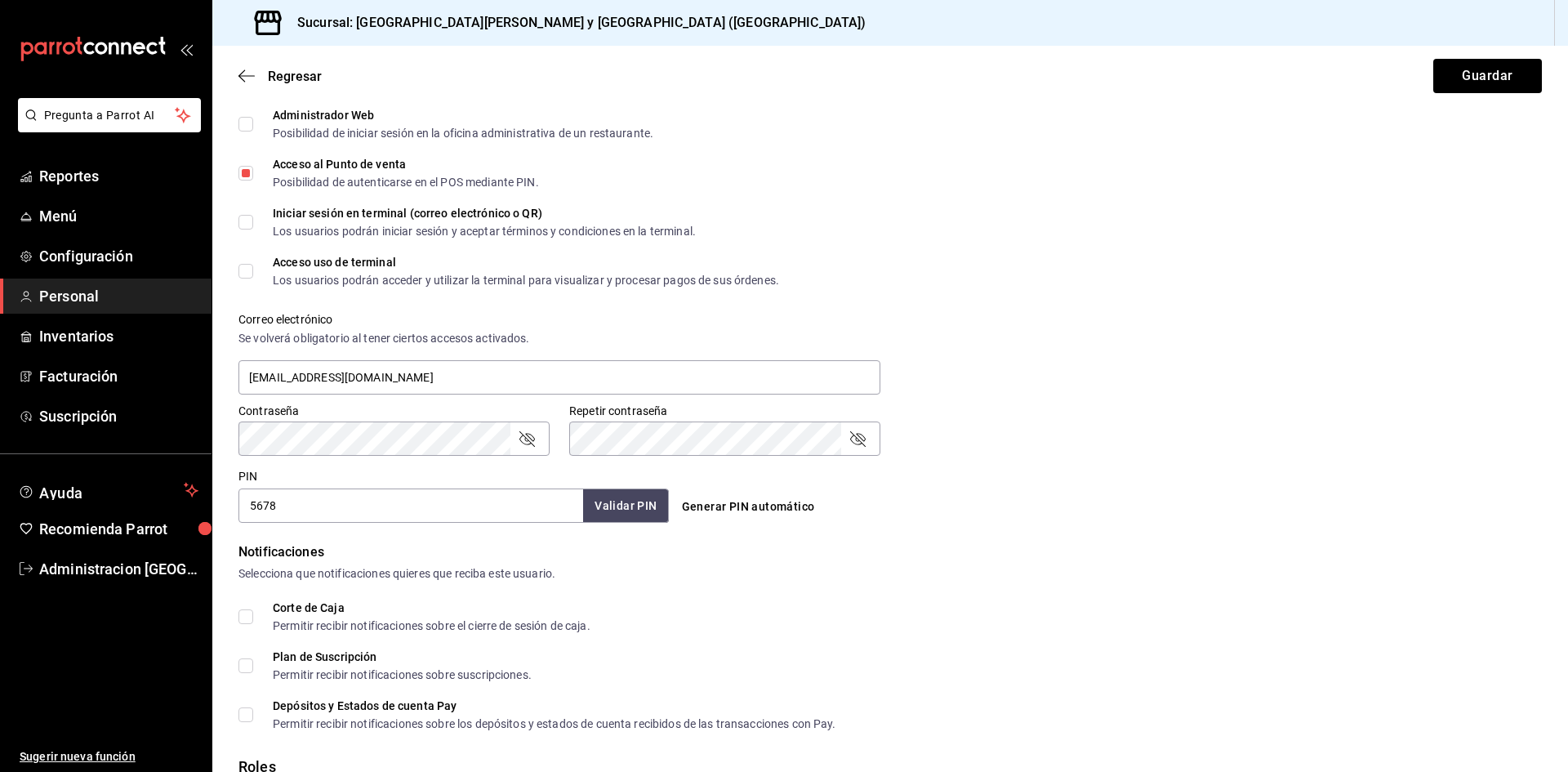
scroll to position [587, 0]
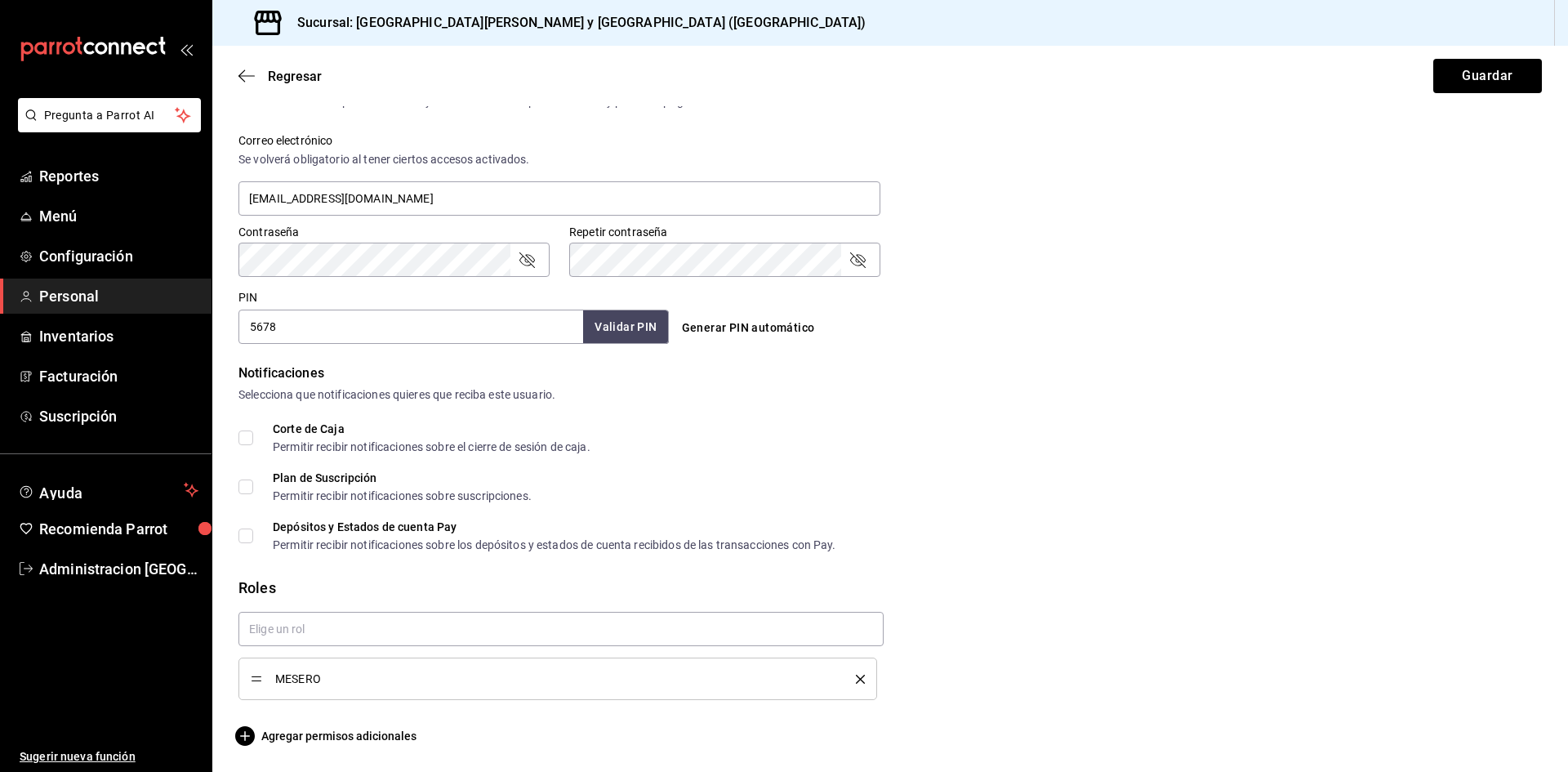
click at [388, 676] on span "MESERO" at bounding box center [554, 678] width 556 height 11
click at [848, 678] on button "delete" at bounding box center [854, 678] width 21 height 9
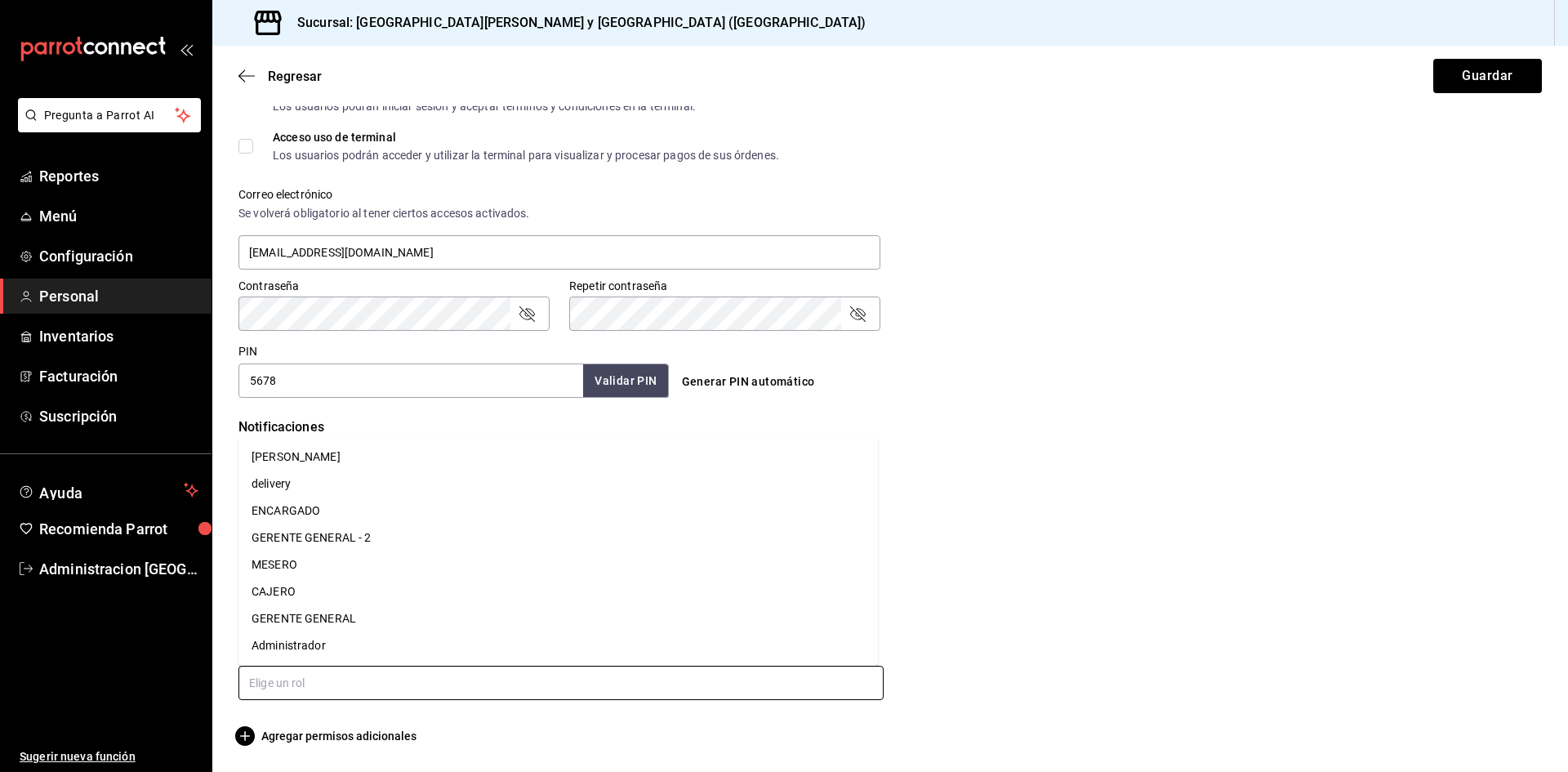
click at [327, 684] on input "text" at bounding box center [561, 683] width 645 height 34
click at [293, 620] on li "GERENTE GENERAL" at bounding box center [558, 619] width 640 height 27
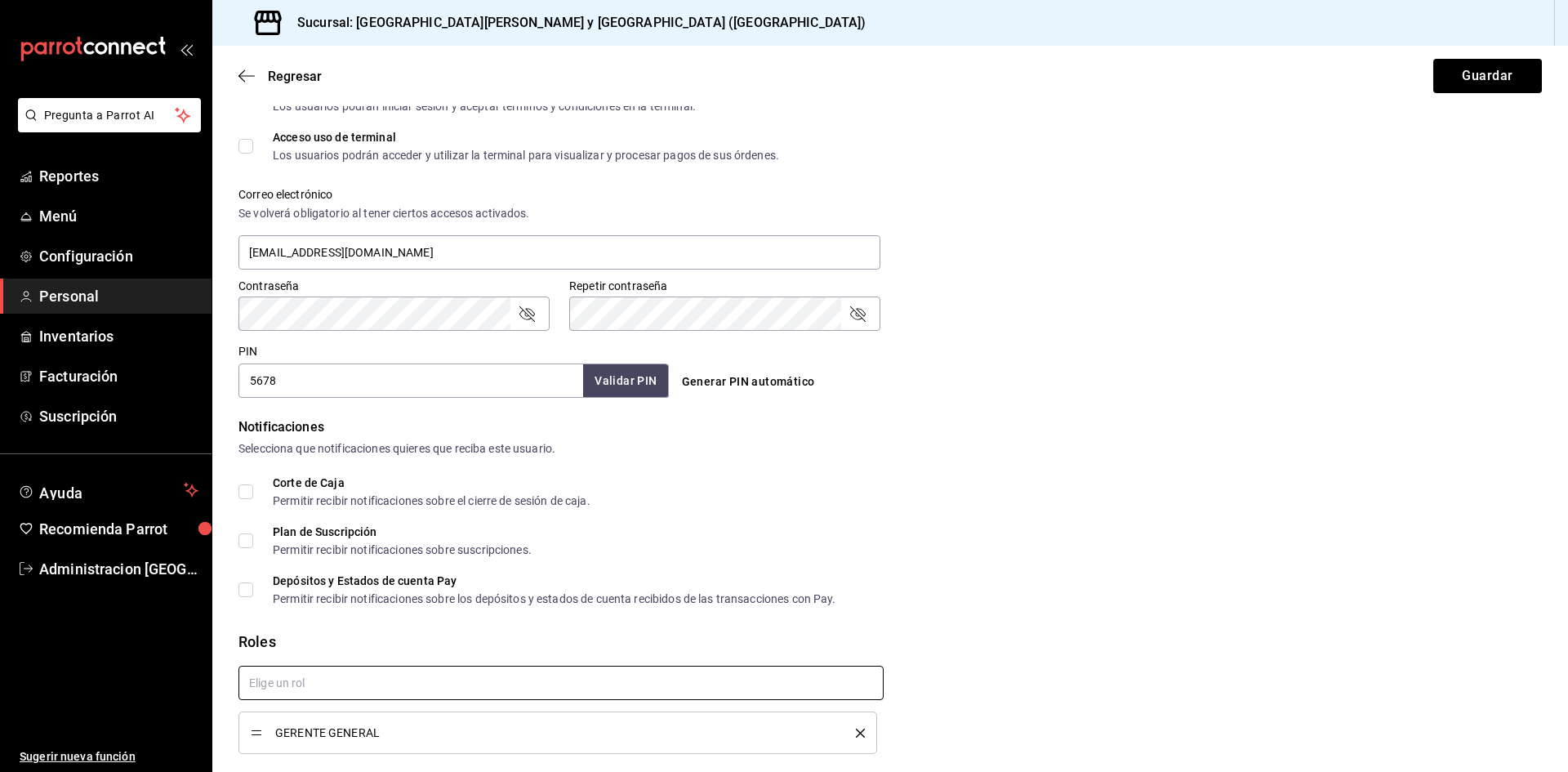
checkbox input "true"
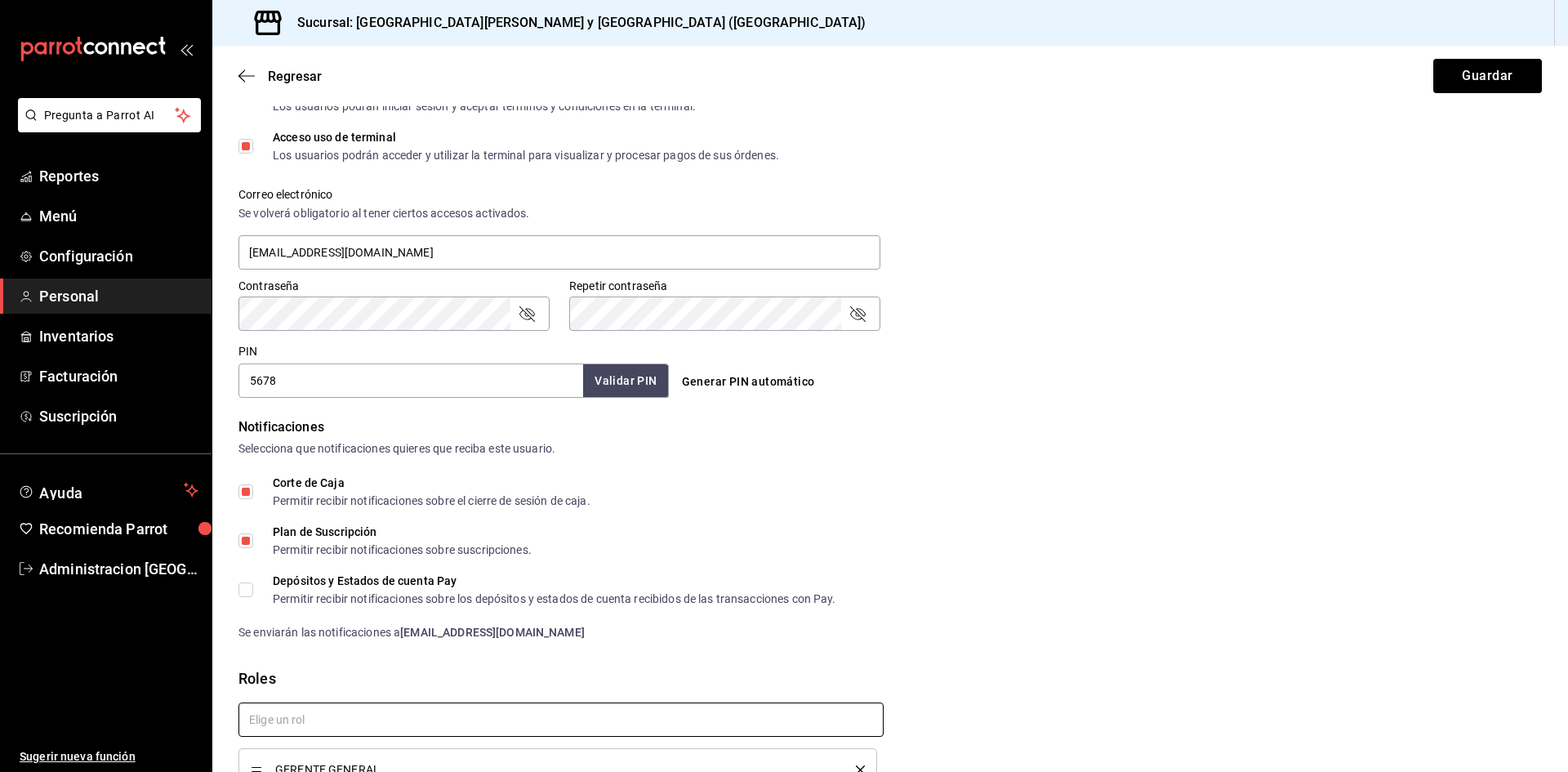
scroll to position [624, 0]
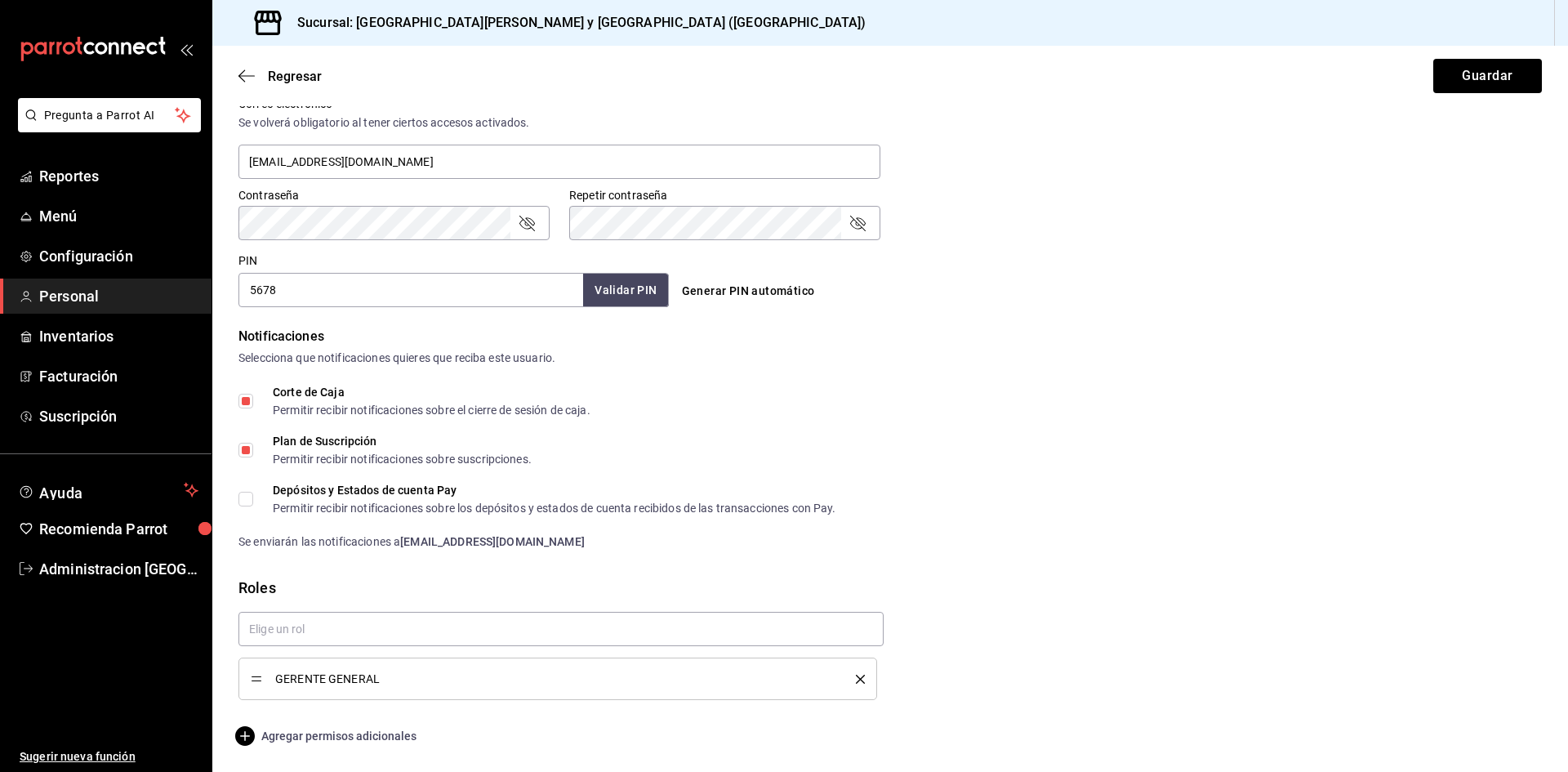
click at [376, 743] on span "Agregar permisos adicionales" at bounding box center [327, 736] width 178 height 20
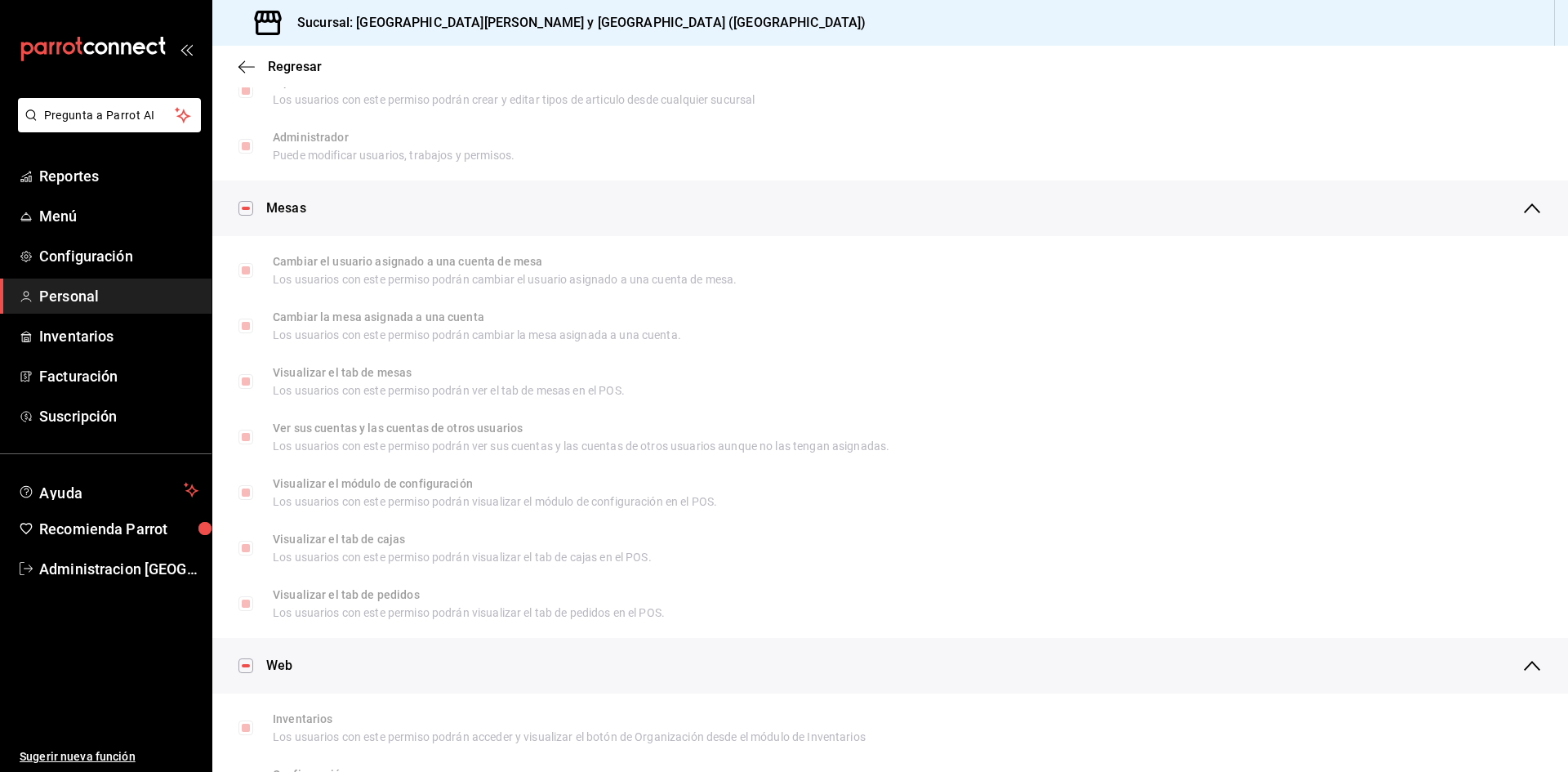
scroll to position [0, 0]
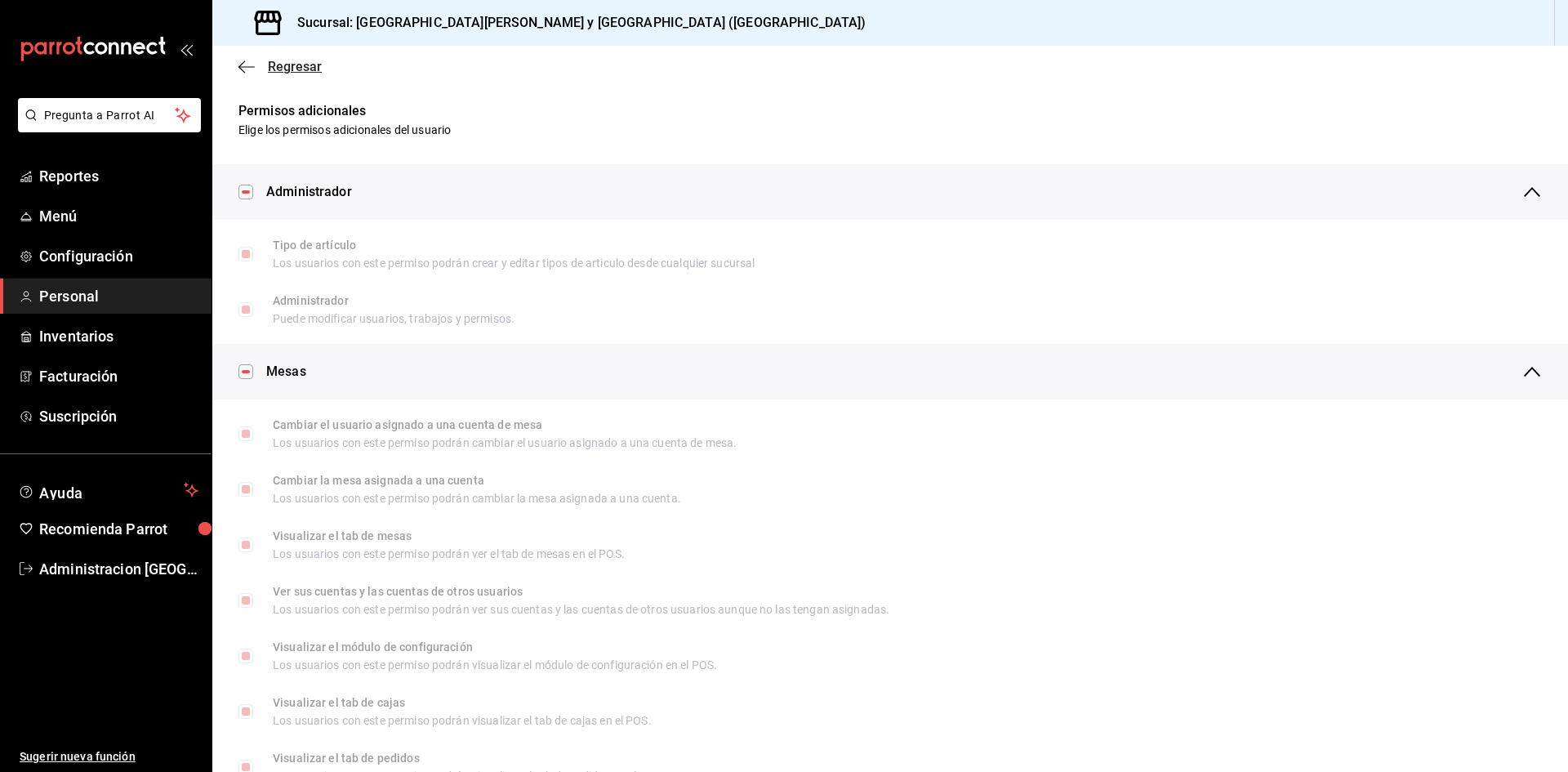
click at [240, 66] on icon "button" at bounding box center [247, 66] width 16 height 1
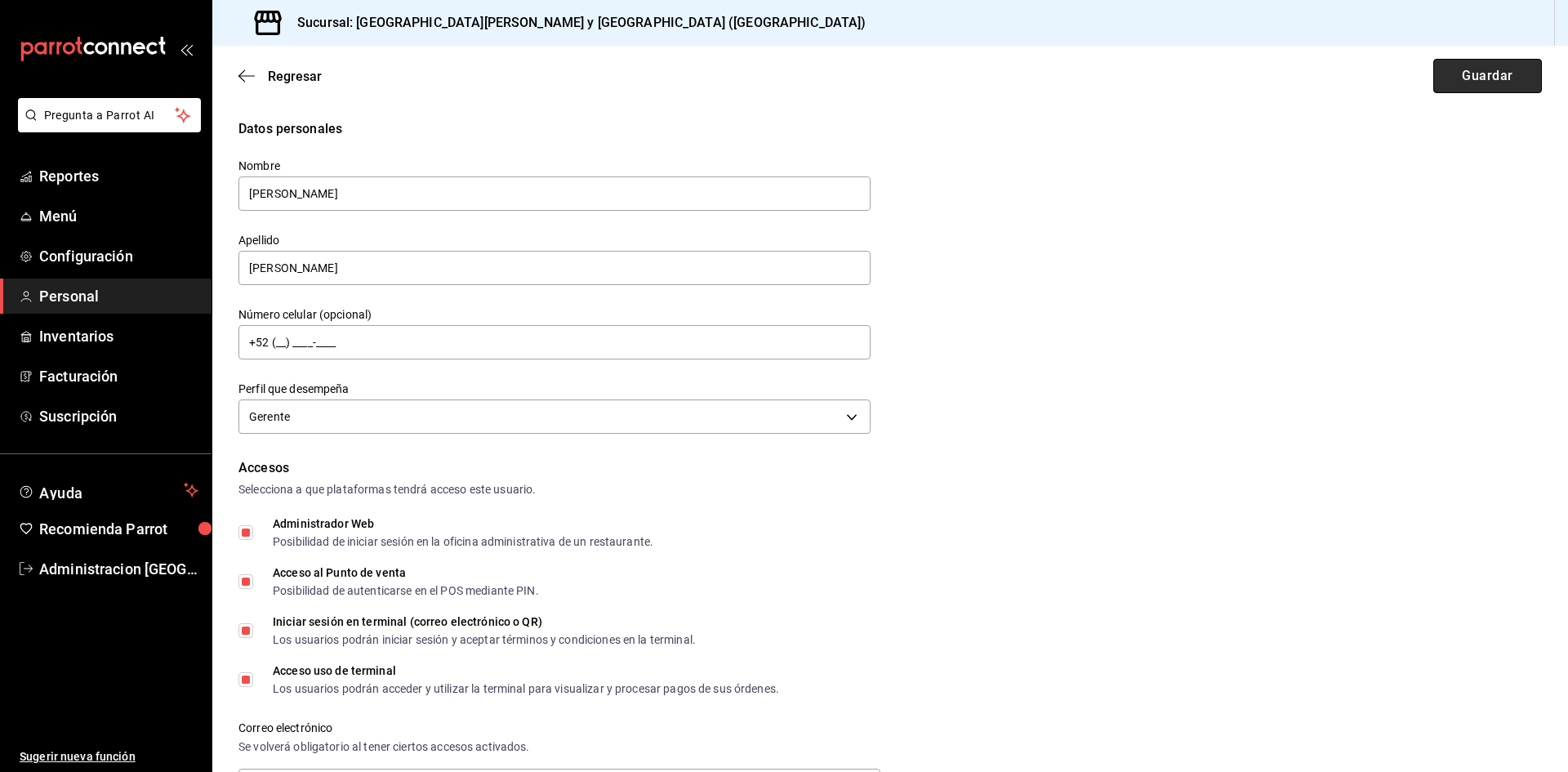
click at [1492, 66] on button "Guardar" at bounding box center [1487, 76] width 108 height 34
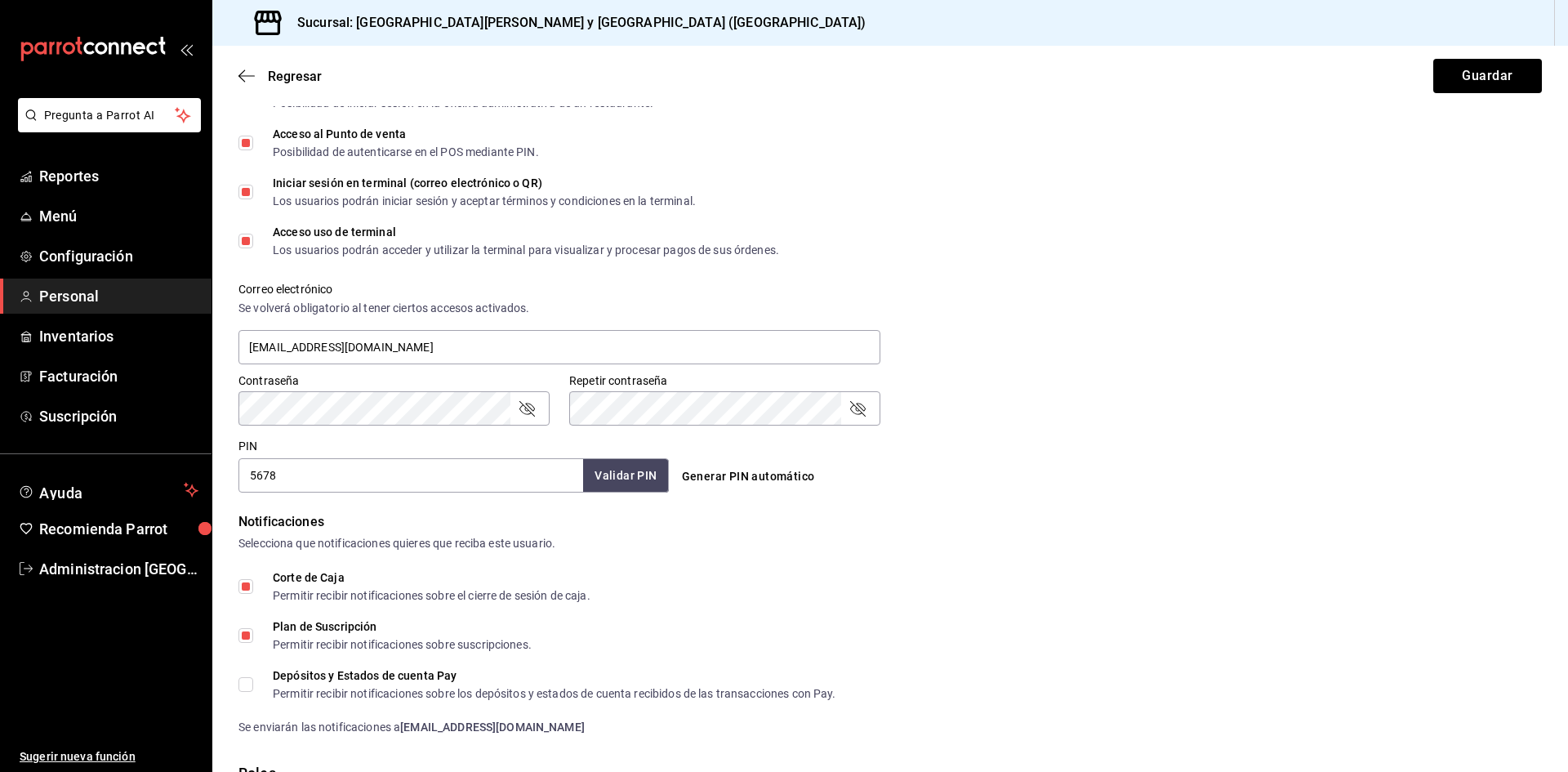
click at [523, 413] on icon "passwordField" at bounding box center [526, 409] width 16 height 16
click at [845, 406] on div "Repetir contraseña" at bounding box center [724, 409] width 311 height 34
click at [851, 409] on icon "passwordField" at bounding box center [857, 409] width 20 height 20
click at [1465, 68] on button "Guardar" at bounding box center [1487, 76] width 108 height 34
